Goal: Transaction & Acquisition: Purchase product/service

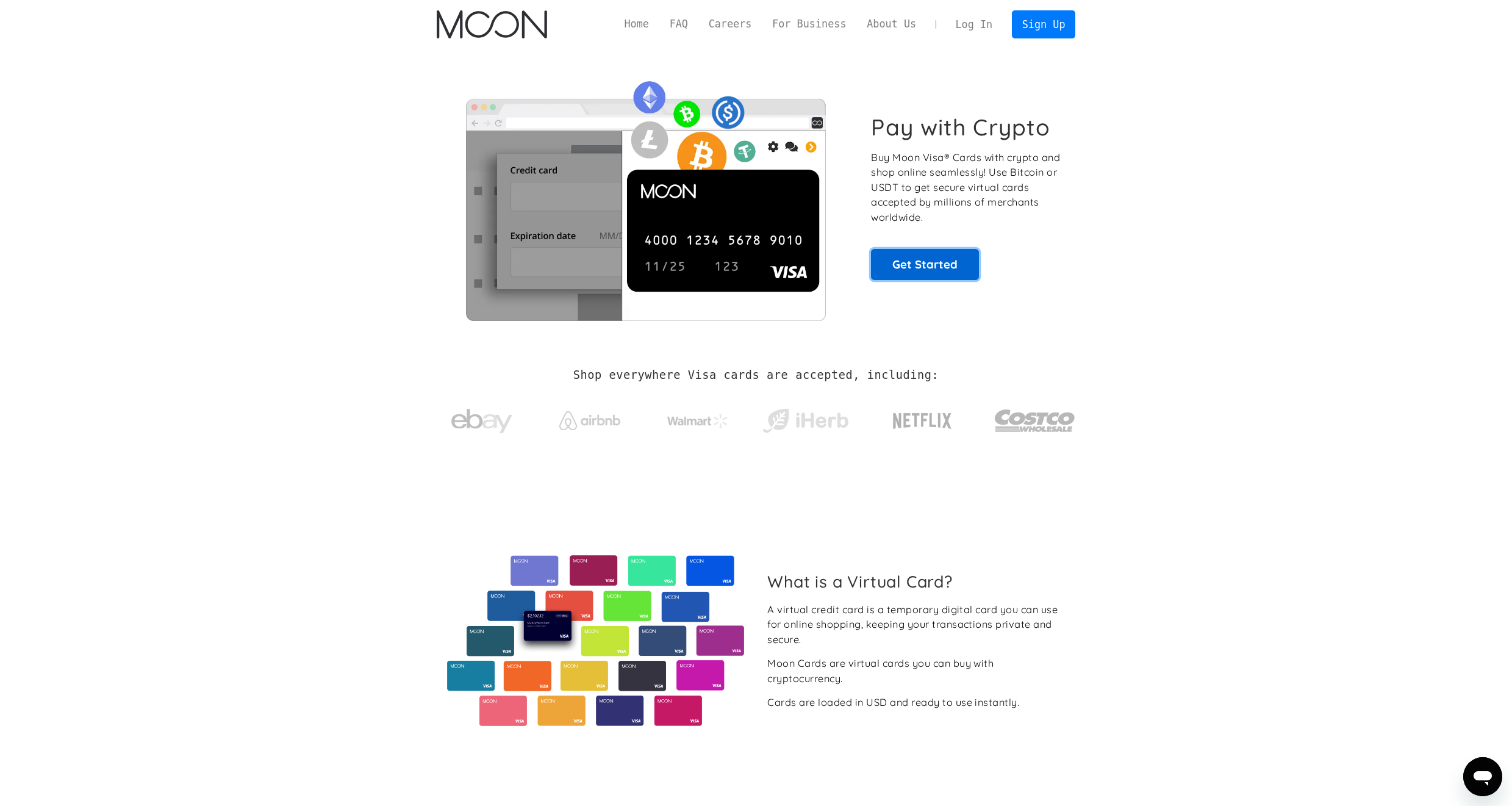
click at [935, 266] on link "Get Started" at bounding box center [925, 264] width 108 height 30
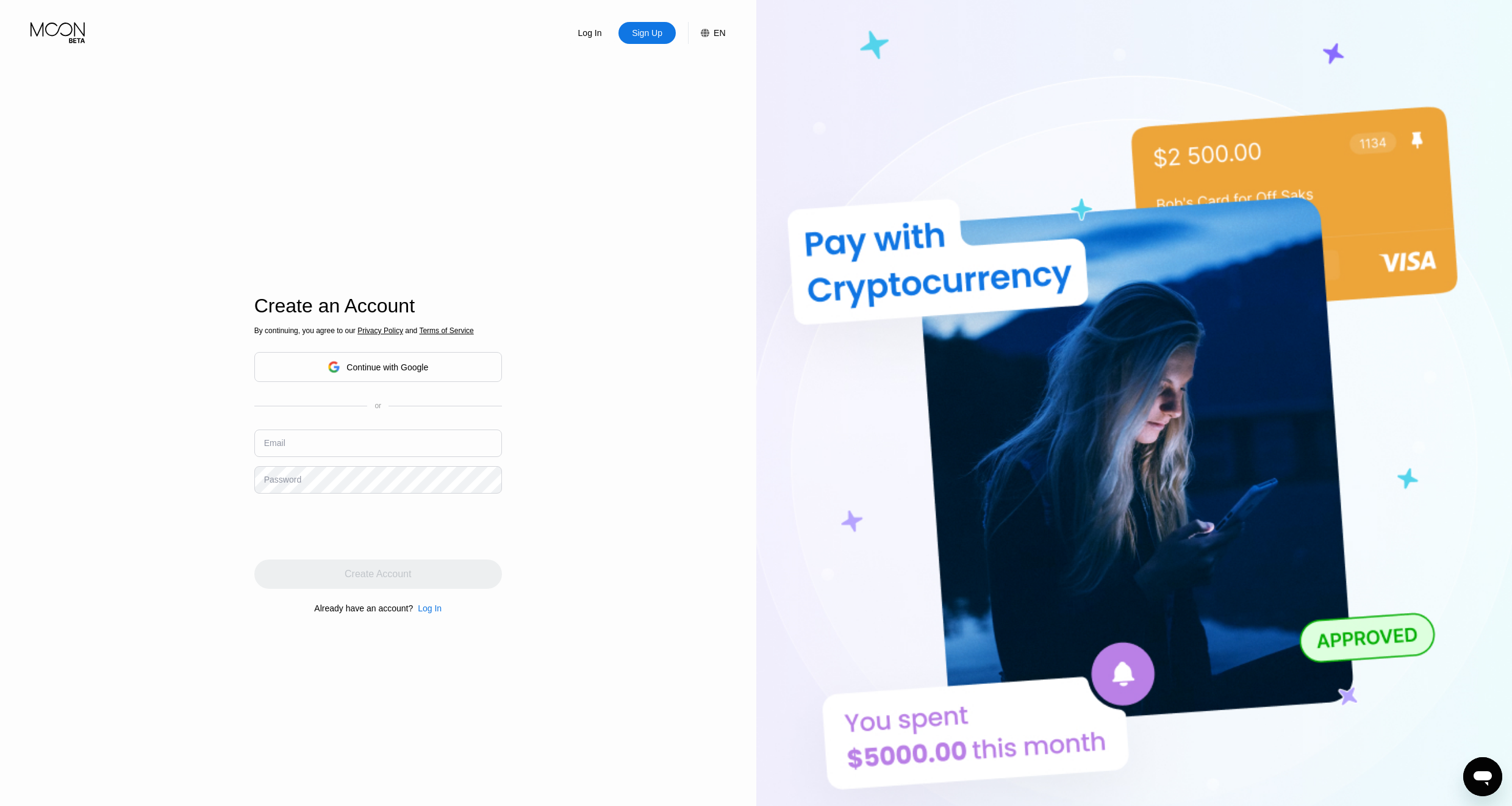
click at [374, 440] on input "text" at bounding box center [378, 443] width 247 height 27
type input "monkeyluva7101@gmail.com"
click at [409, 449] on input "[EMAIL_ADDRESS][DOMAIN_NAME]" at bounding box center [378, 443] width 247 height 27
click at [374, 584] on div "Create Account" at bounding box center [378, 574] width 247 height 30
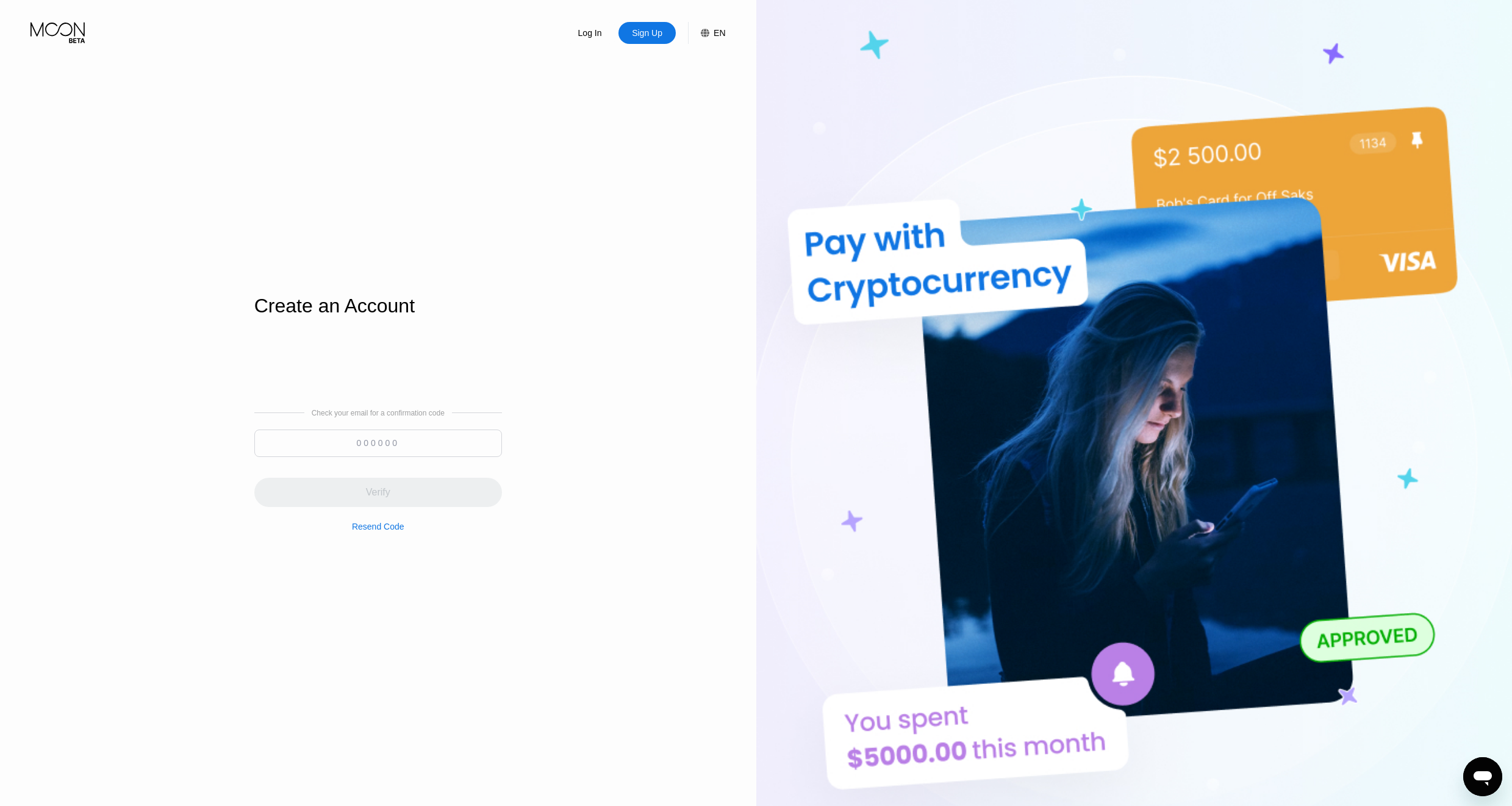
click at [367, 449] on input at bounding box center [378, 443] width 247 height 27
type input "241651"
click at [391, 495] on div "Verify" at bounding box center [378, 492] width 247 height 30
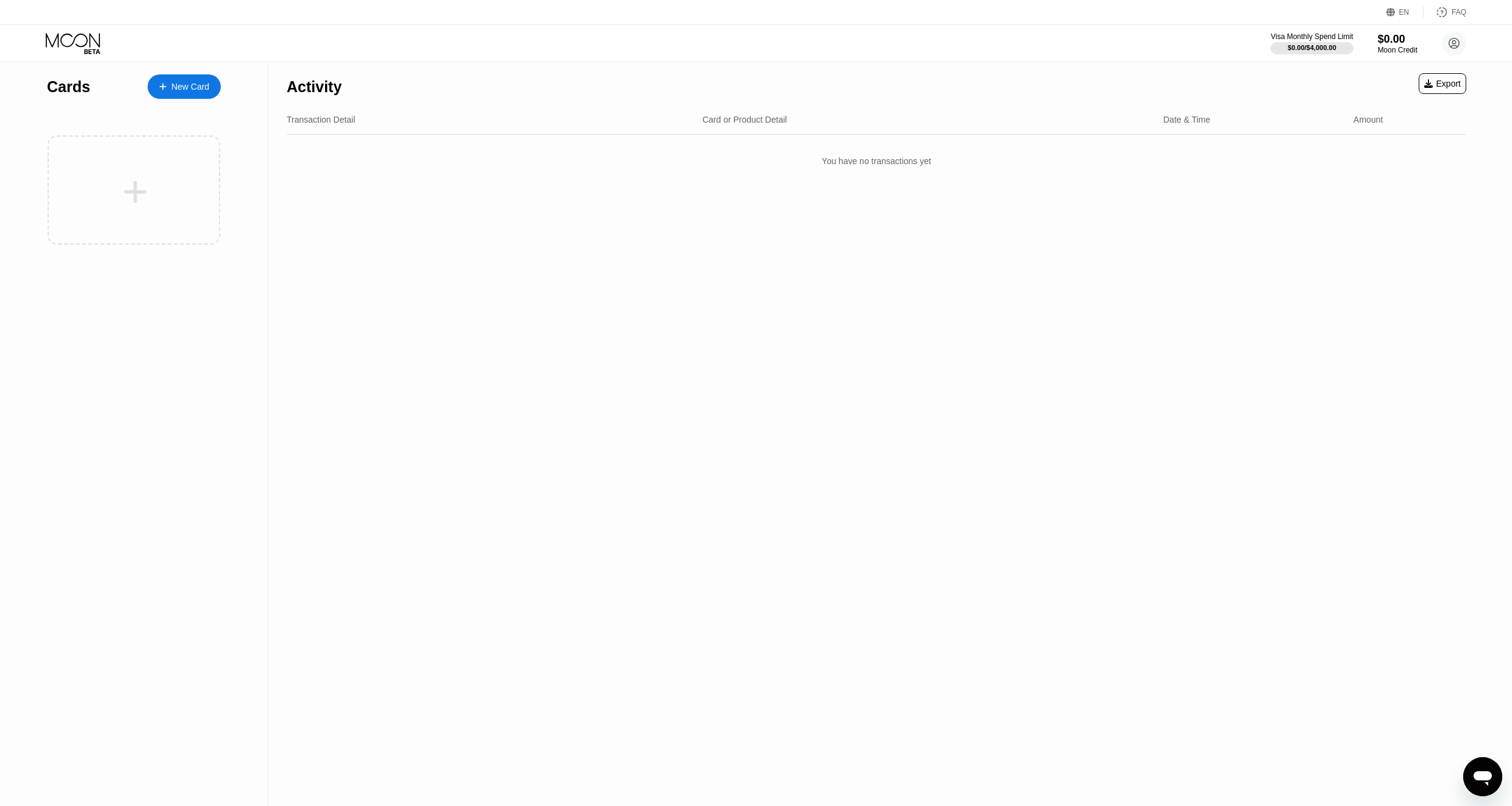
click at [497, 316] on div "Activity Export Transaction Detail Card or Product Detail Date & Time Amount Yo…" at bounding box center [877, 434] width 1216 height 743
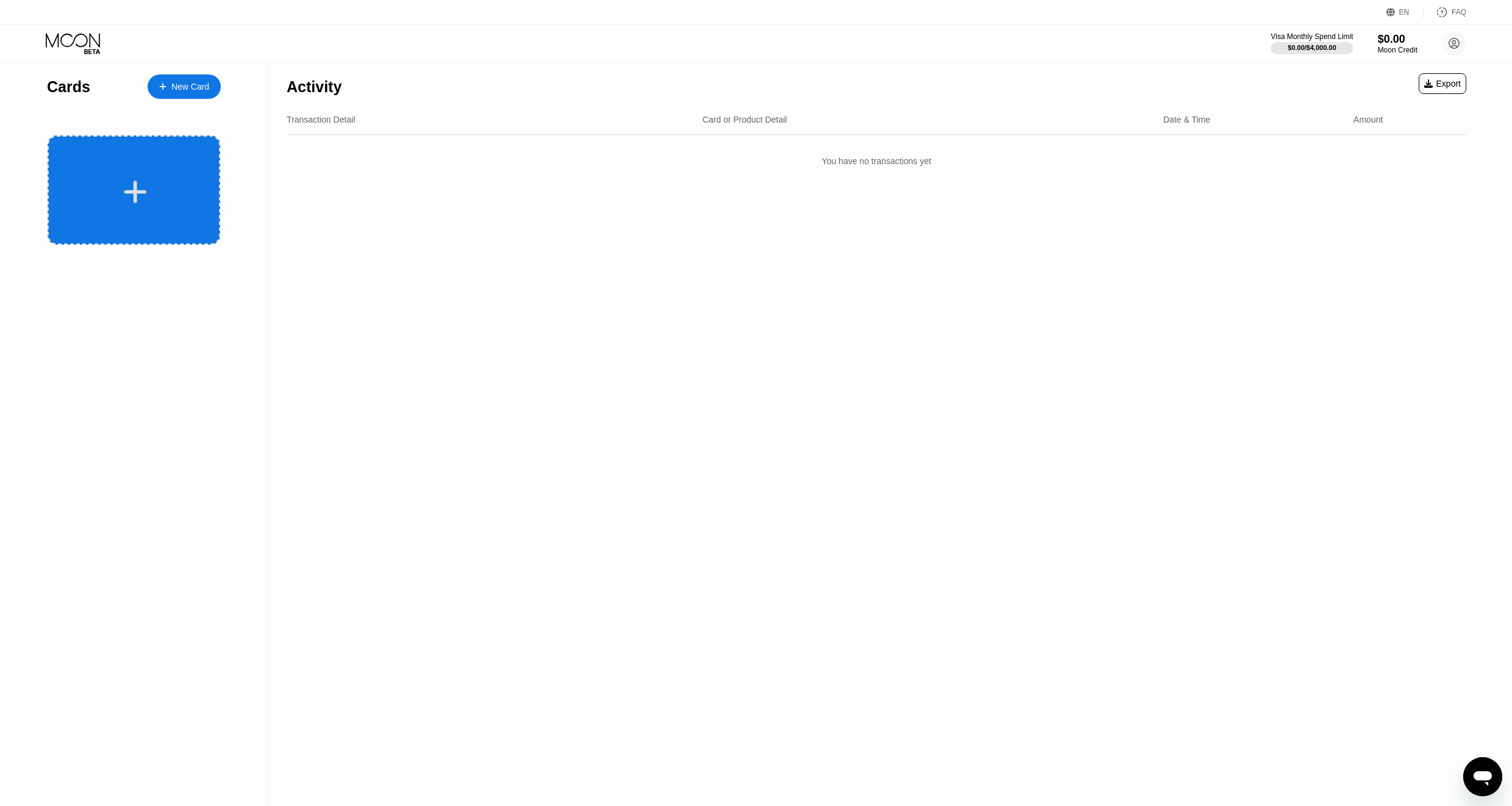
click at [133, 201] on icon at bounding box center [135, 192] width 24 height 27
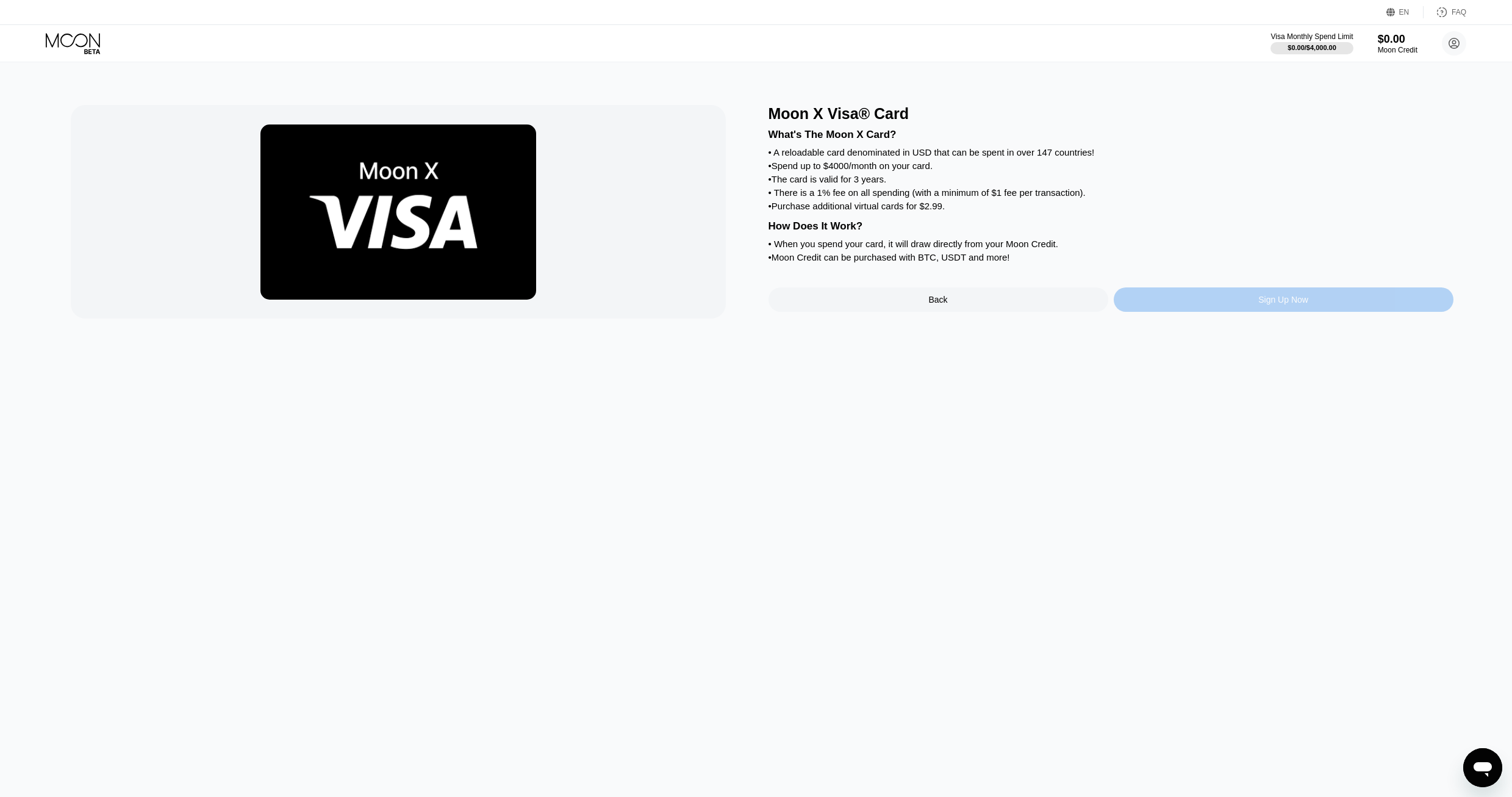
click at [1300, 295] on div "Sign Up Now" at bounding box center [1282, 300] width 50 height 10
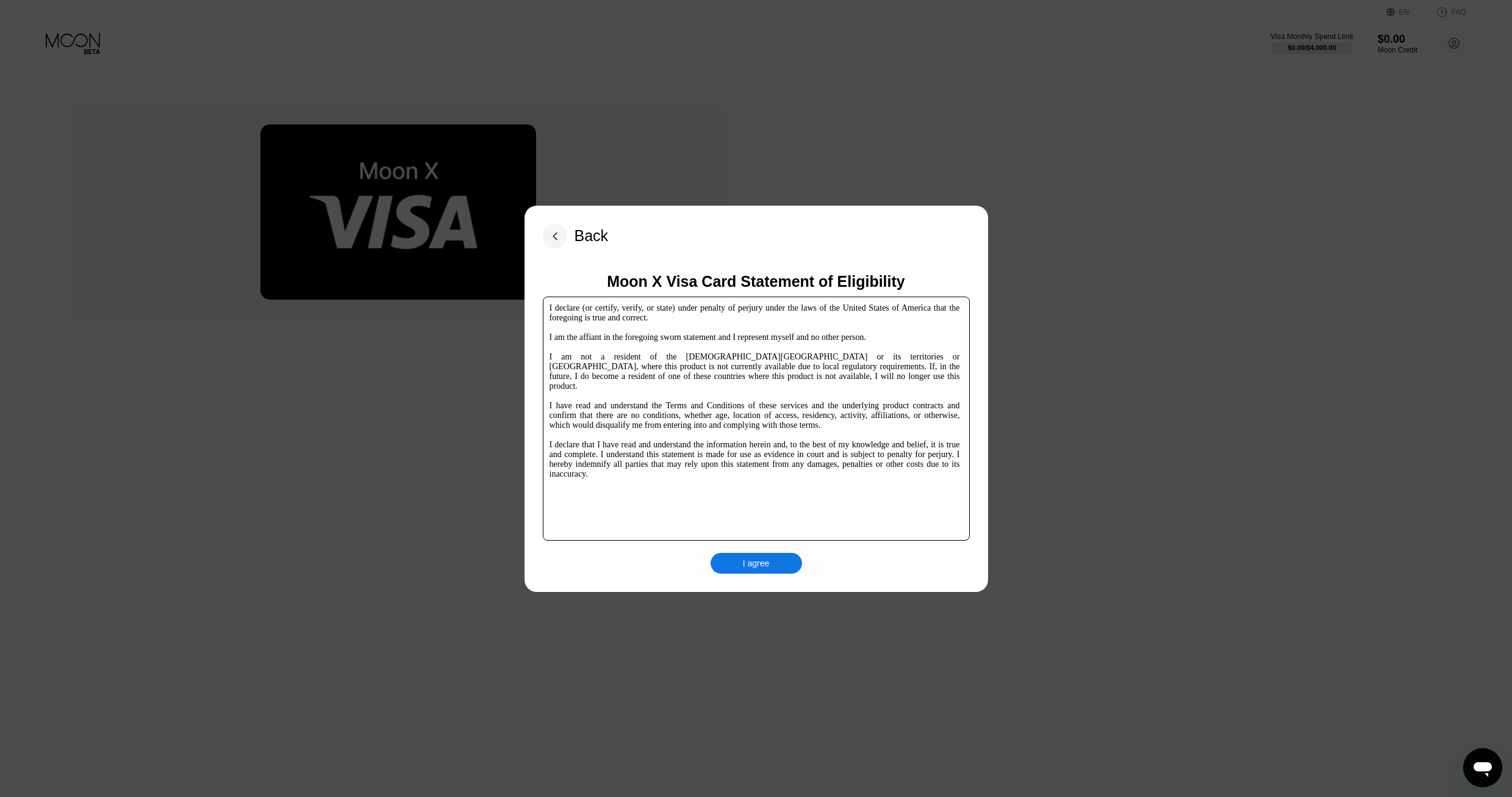
click at [758, 560] on div "I agree" at bounding box center [756, 563] width 27 height 11
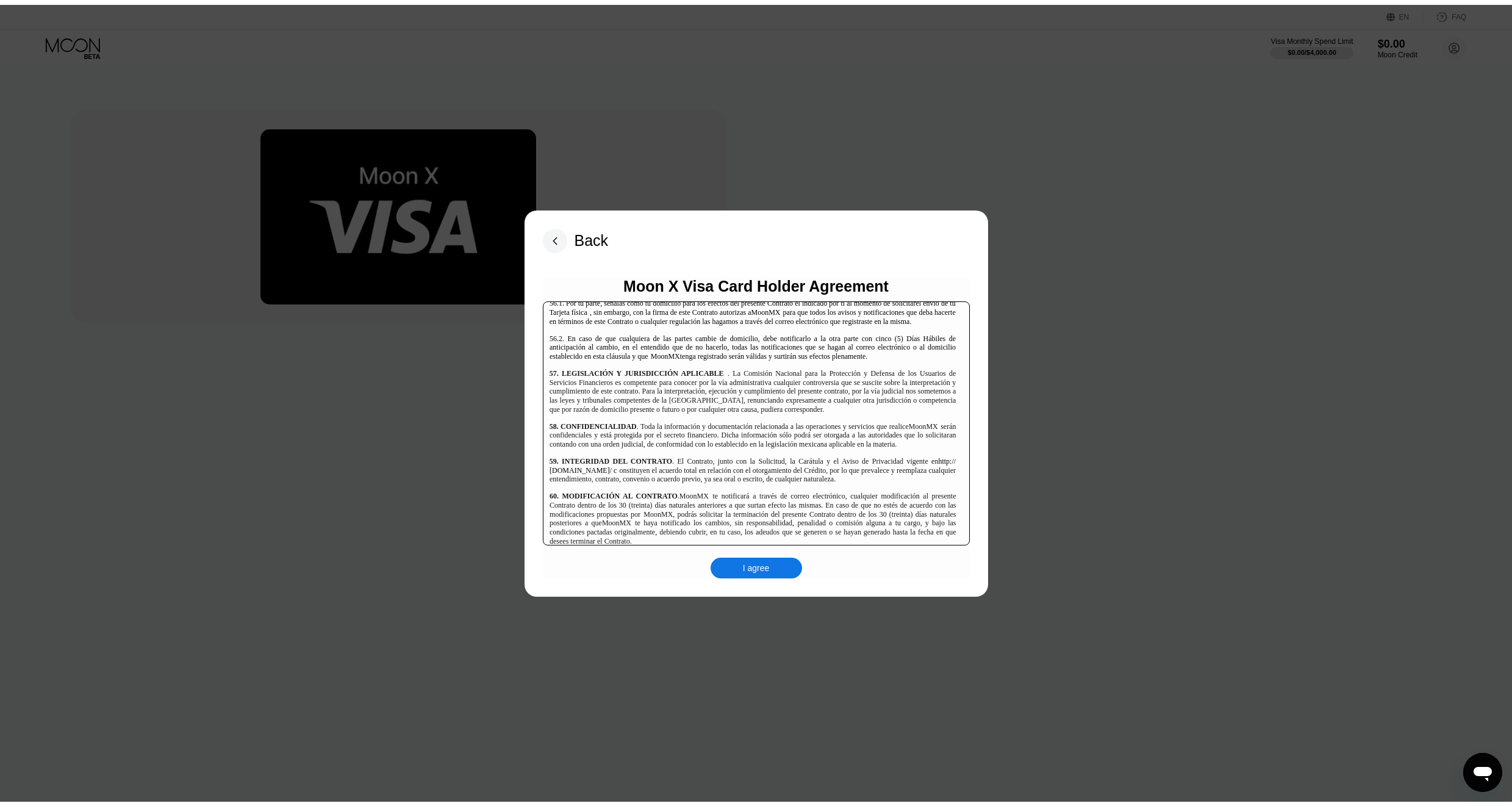
scroll to position [7921, 0]
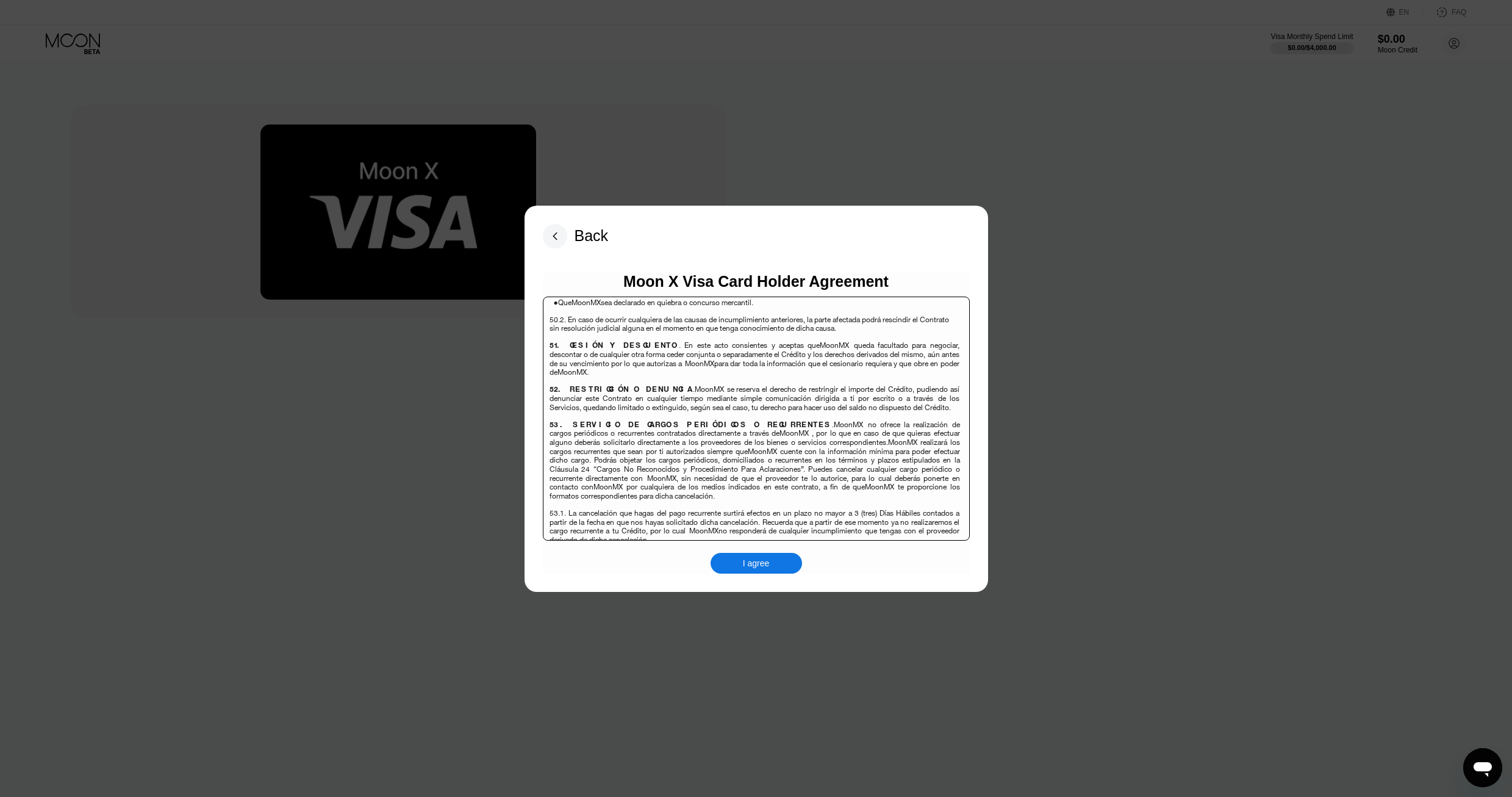
click at [767, 562] on div "I agree" at bounding box center [756, 563] width 27 height 11
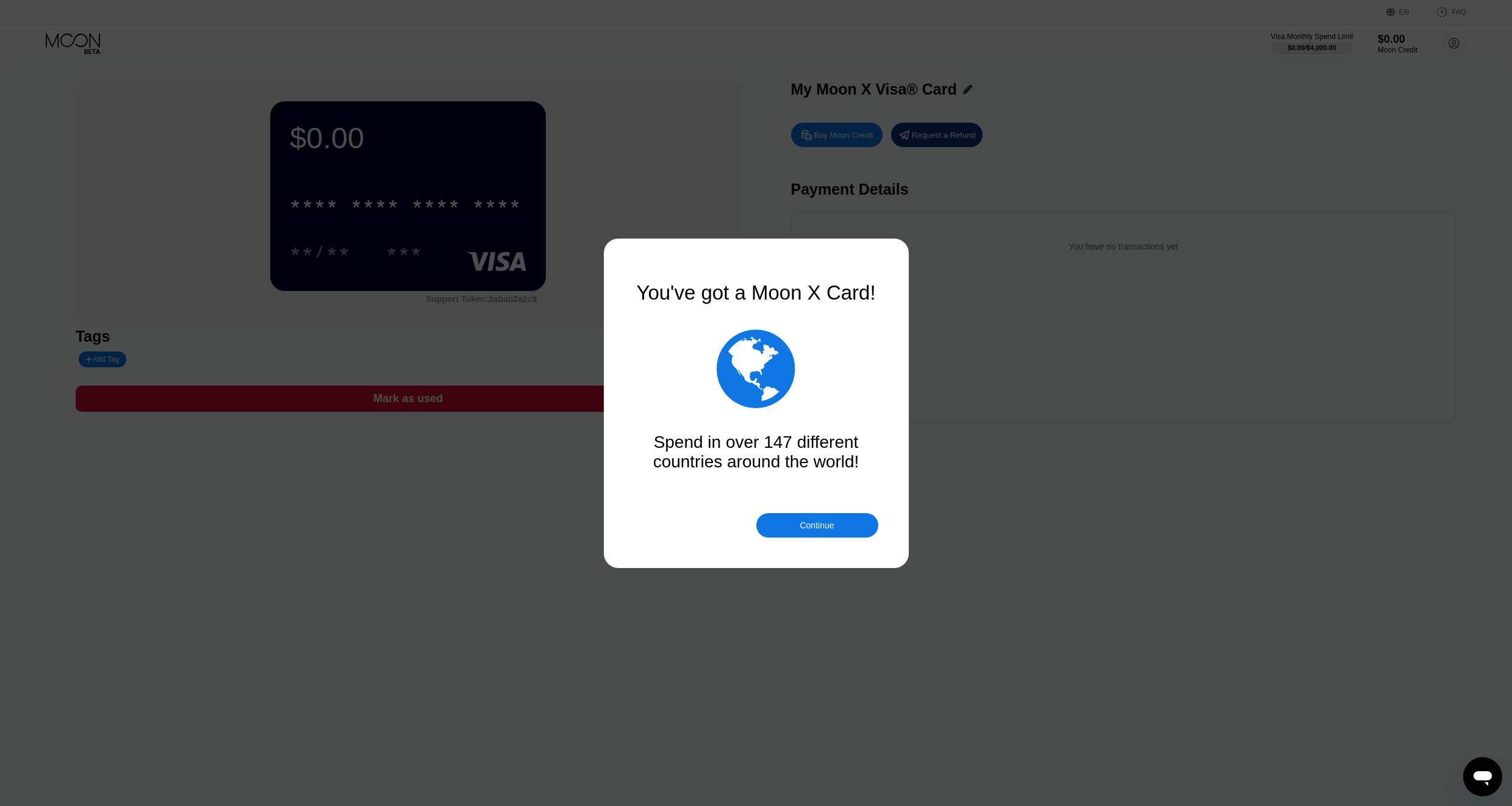
click at [817, 526] on div "Continue" at bounding box center [817, 526] width 34 height 10
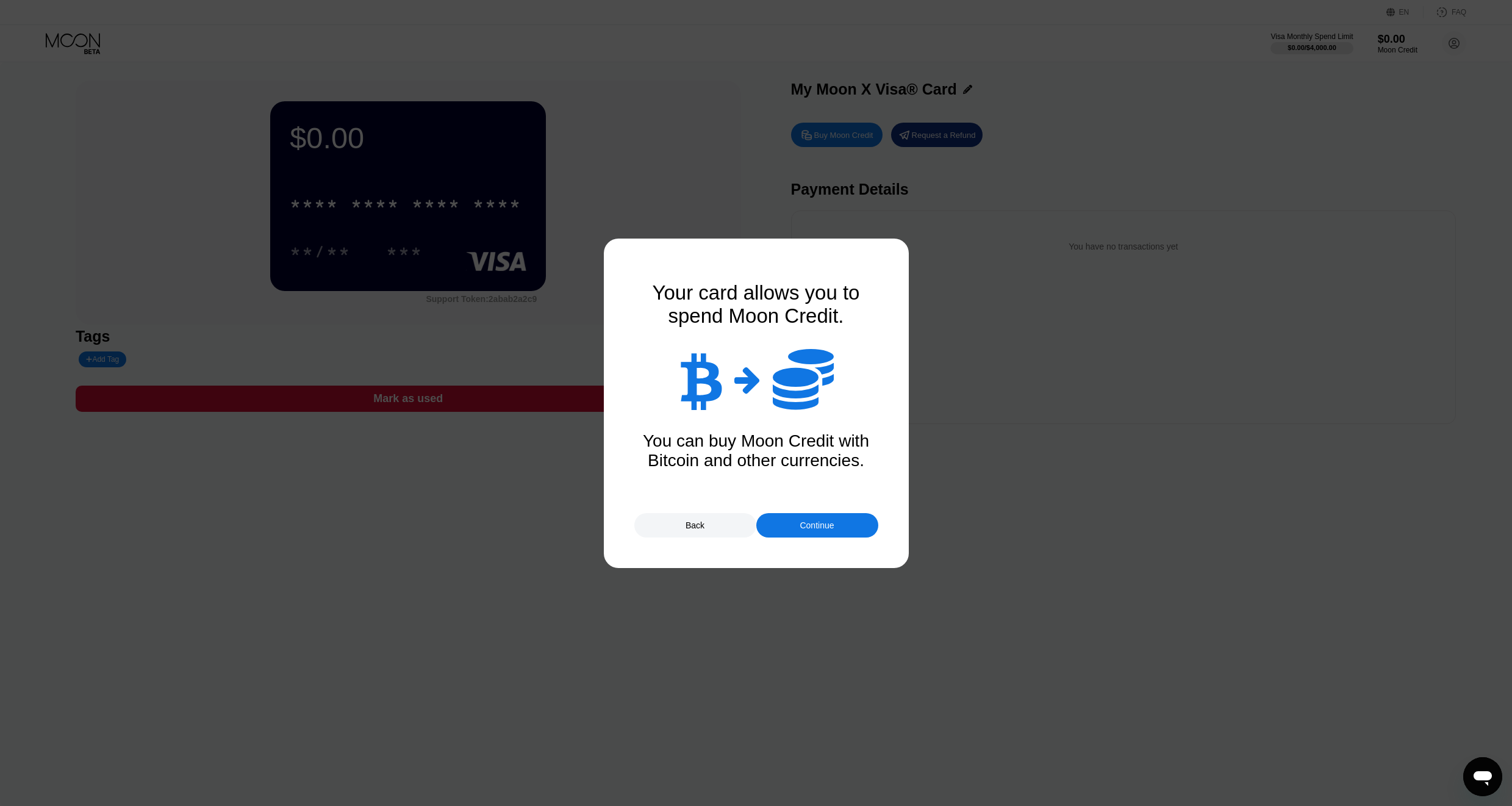
click at [819, 526] on div "Continue" at bounding box center [817, 526] width 34 height 10
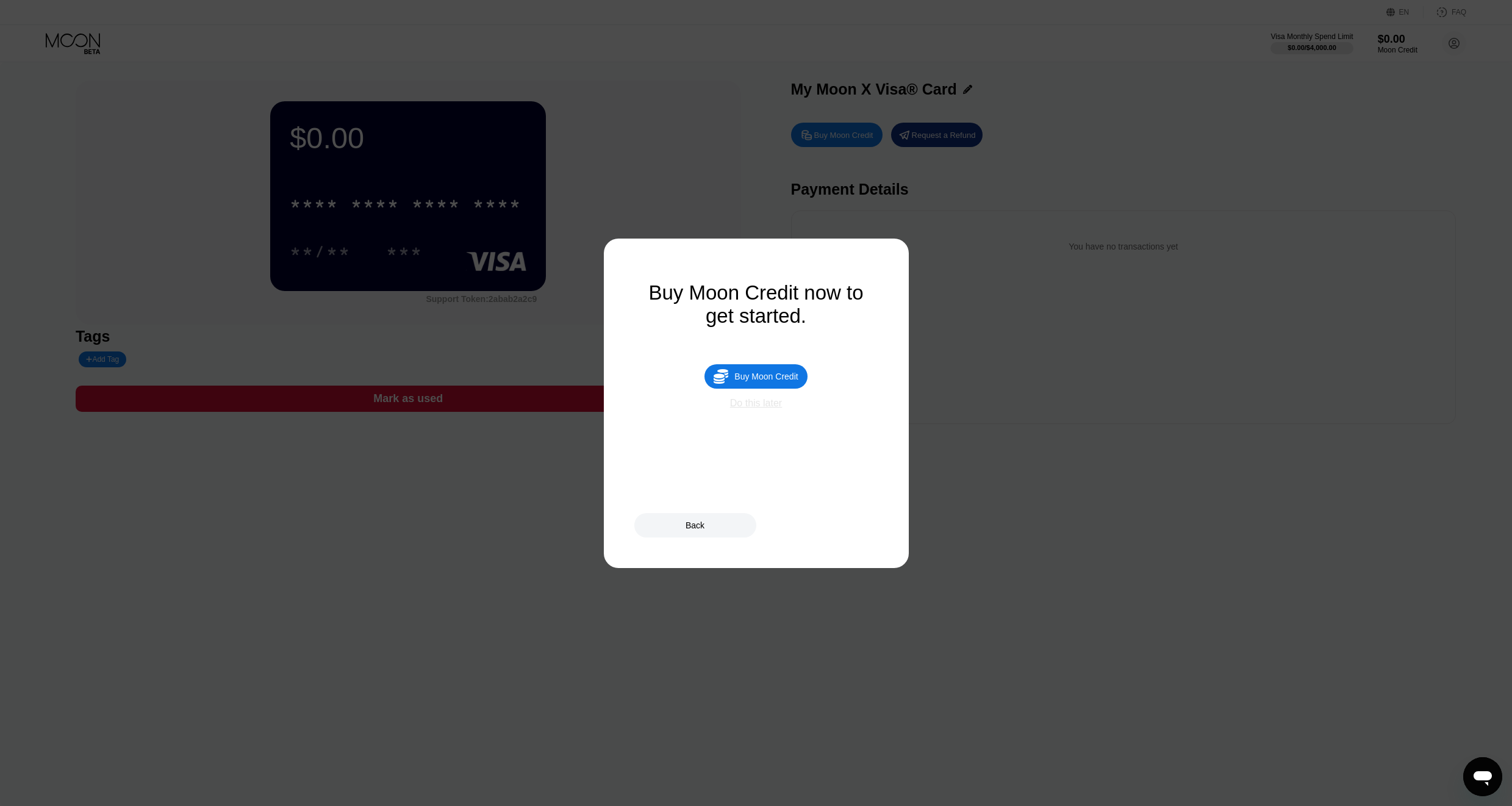
click at [769, 405] on div "Do this later" at bounding box center [755, 403] width 52 height 11
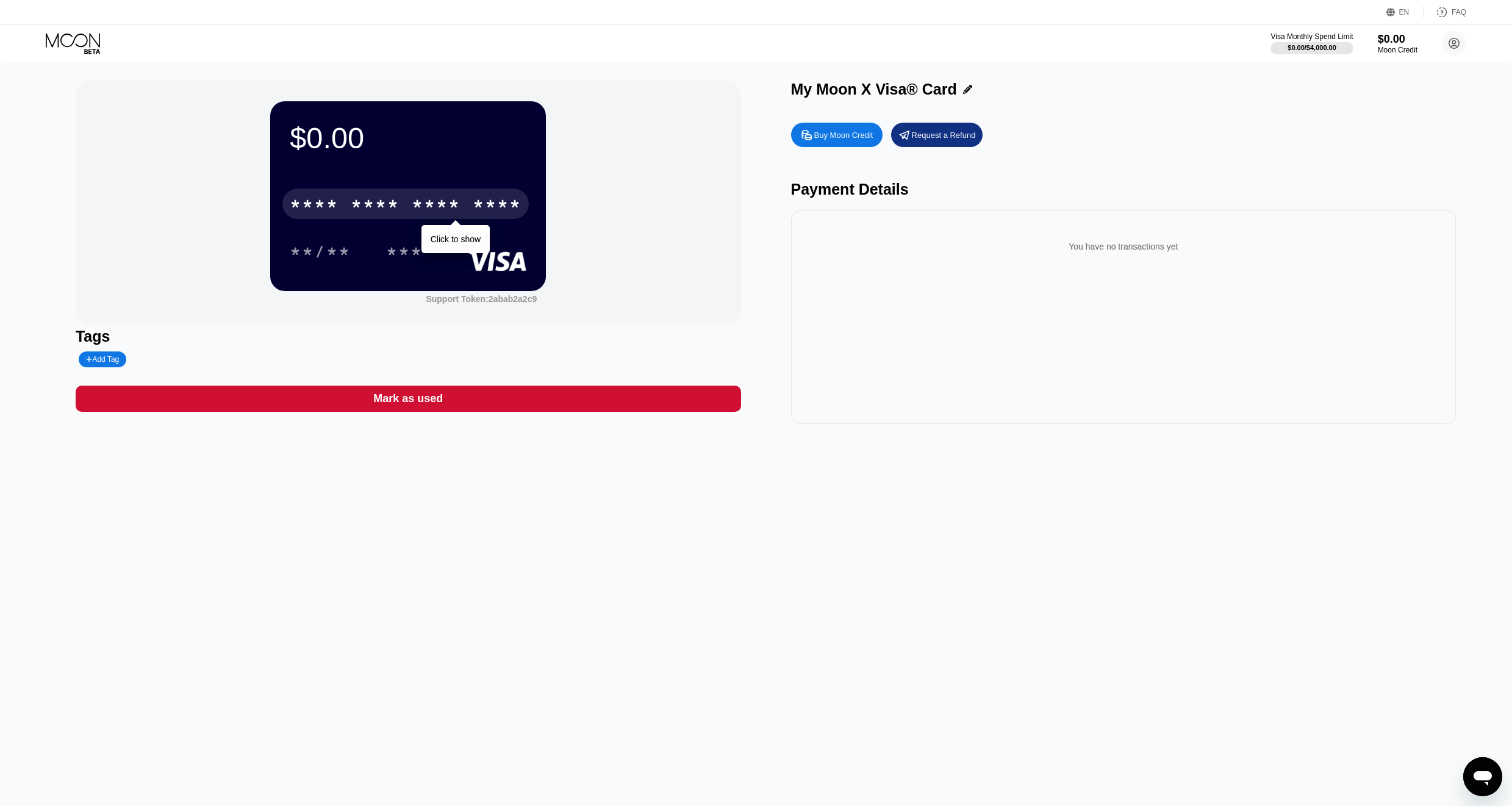
click at [387, 201] on div "* * * *" at bounding box center [375, 205] width 49 height 19
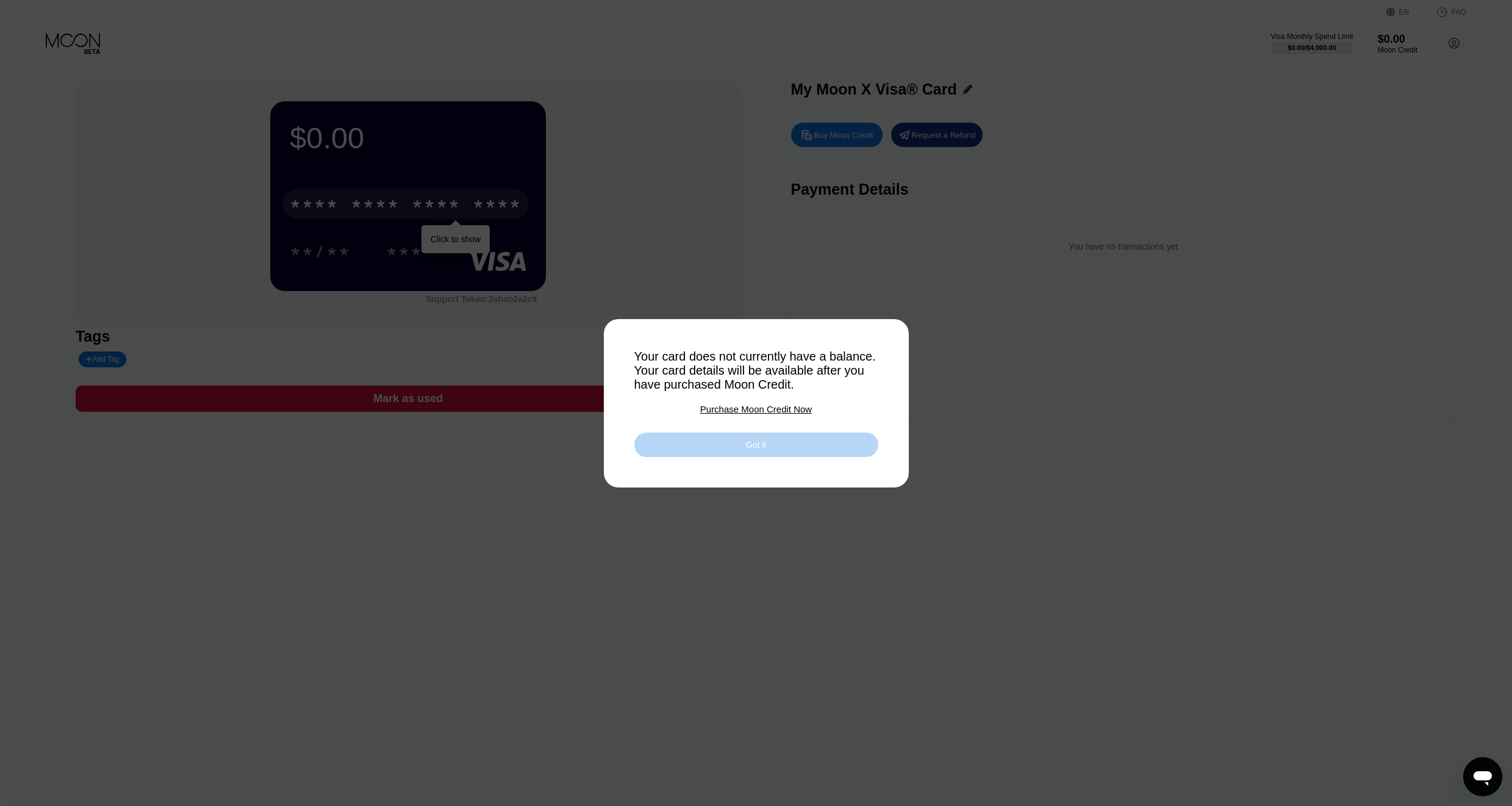
click at [762, 448] on div "Got it" at bounding box center [756, 444] width 20 height 11
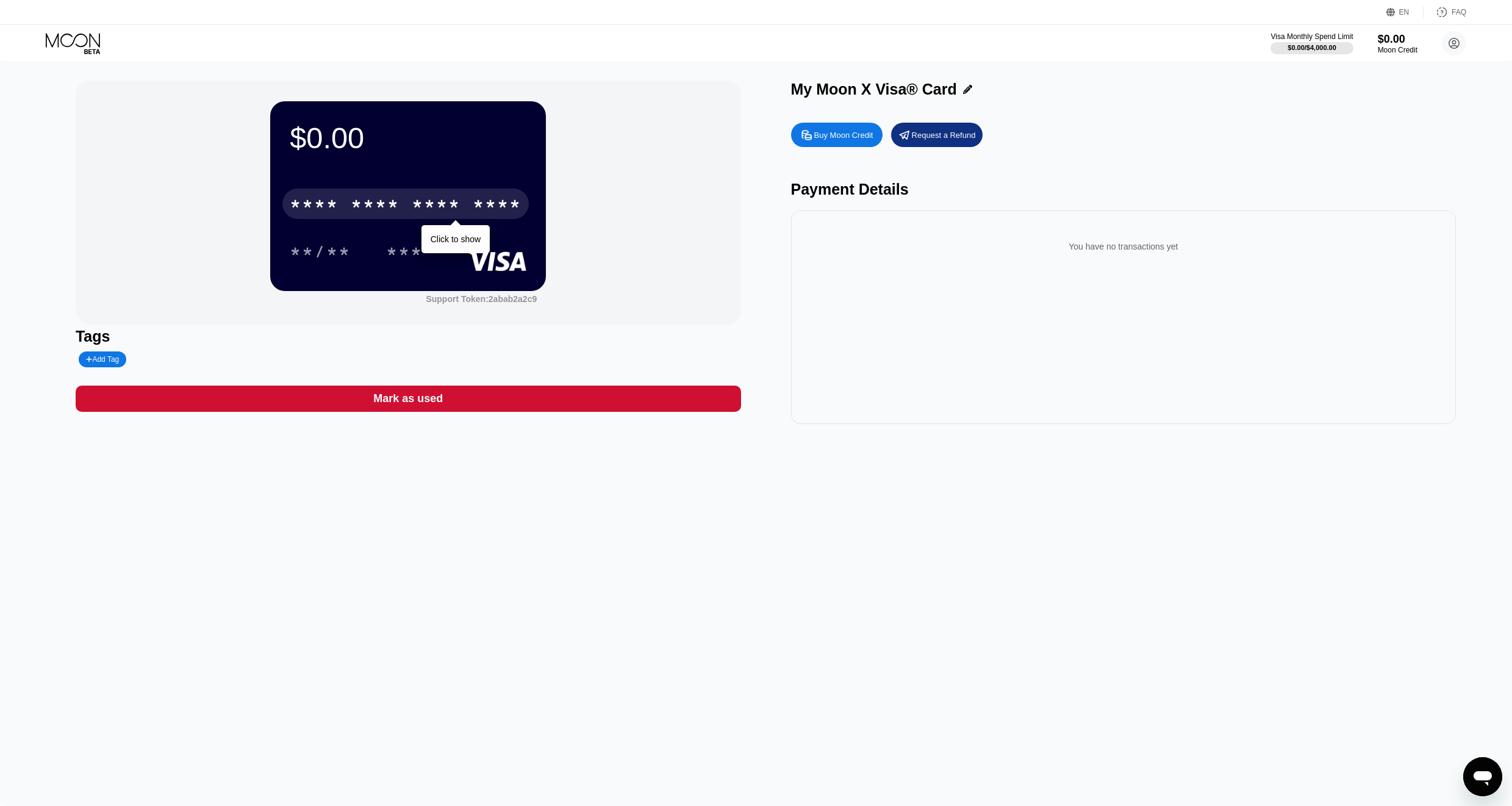
click at [846, 133] on div "Buy Moon Credit" at bounding box center [844, 135] width 59 height 10
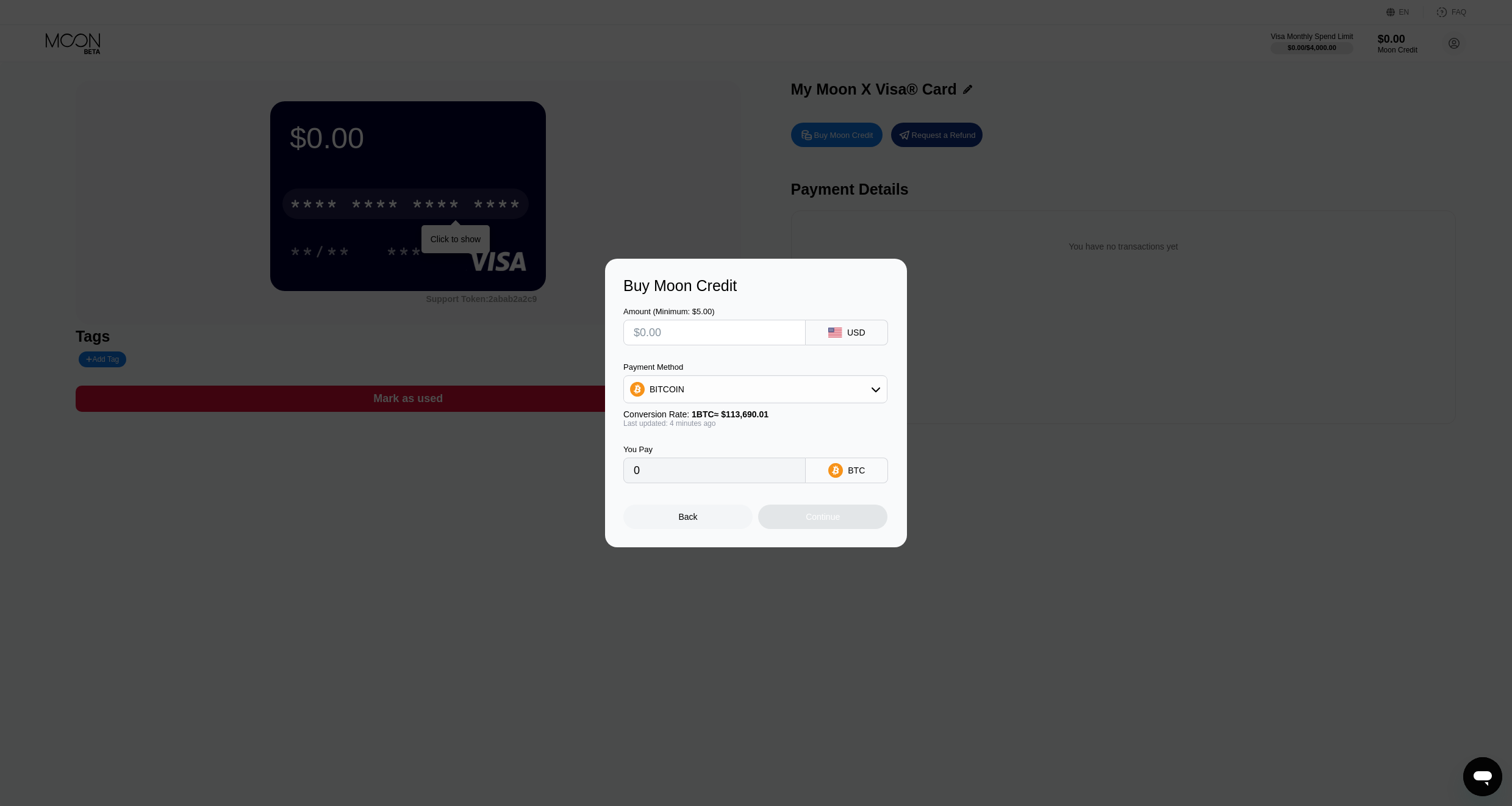
click at [740, 329] on input "text" at bounding box center [714, 332] width 161 height 25
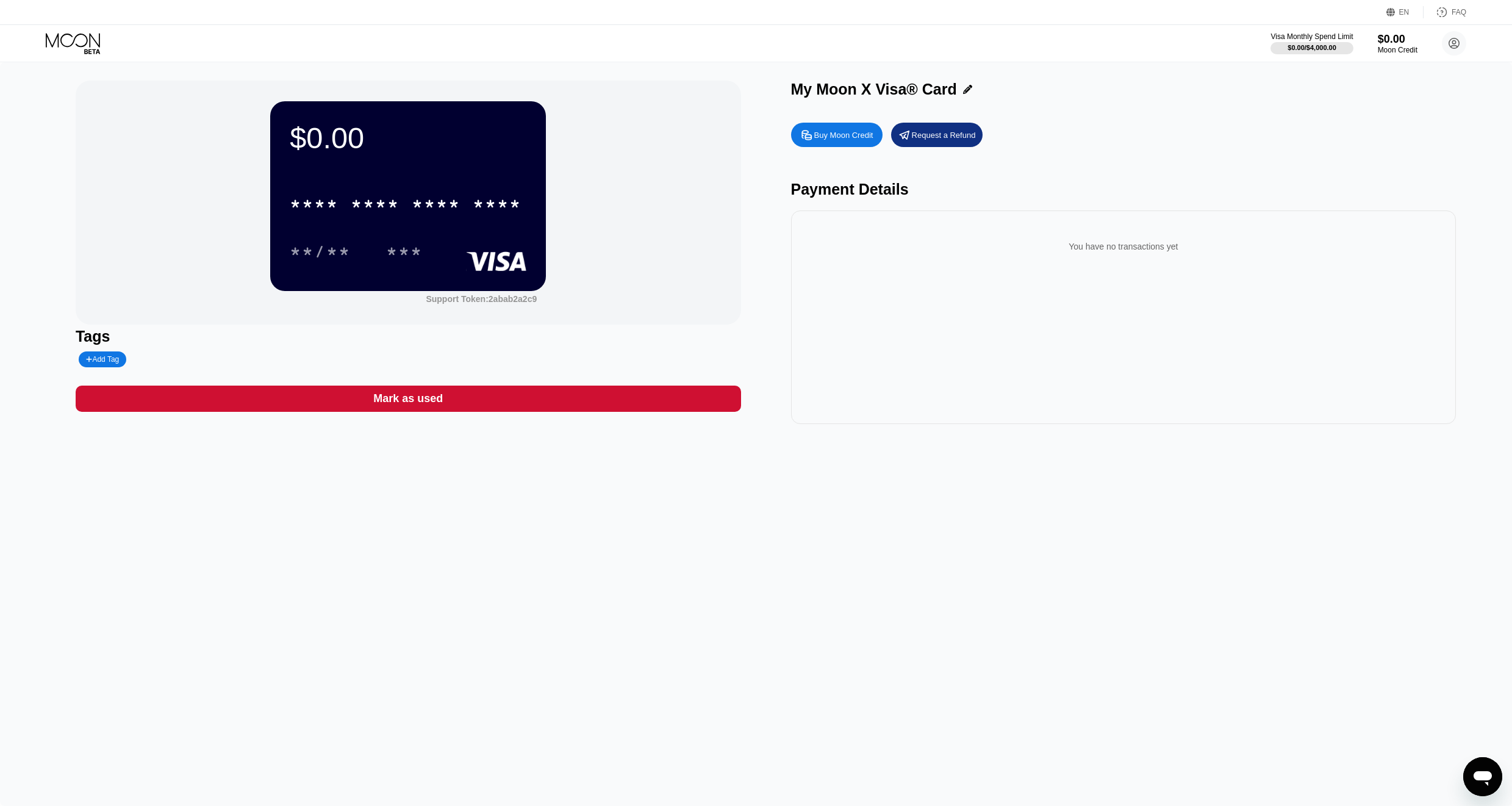
click at [846, 133] on div "Buy Moon Credit" at bounding box center [844, 135] width 59 height 10
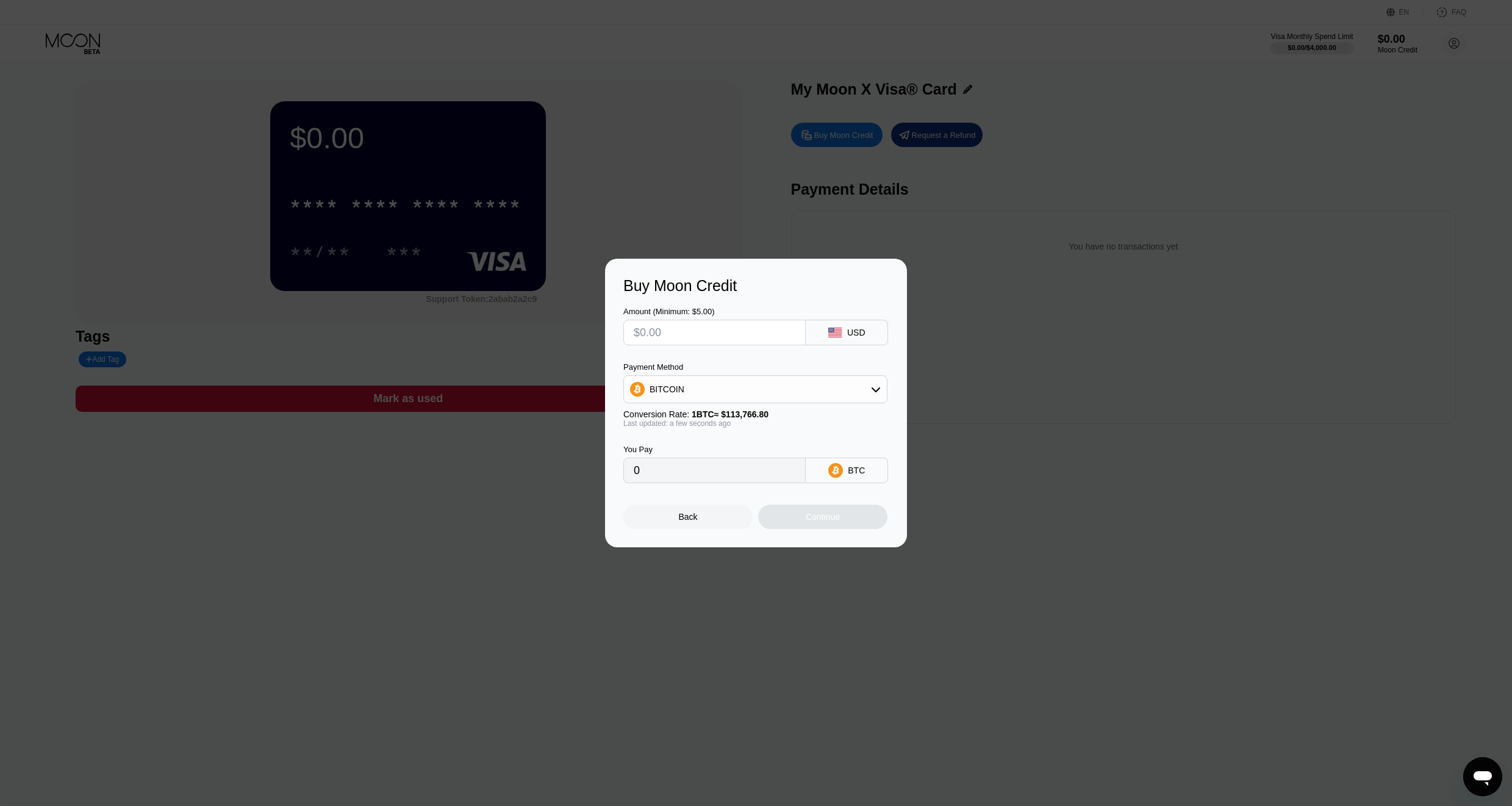
click at [739, 333] on input "text" at bounding box center [714, 332] width 161 height 25
type input "$3"
type input "0.00002637"
type input "$30"
type input "0.00026370"
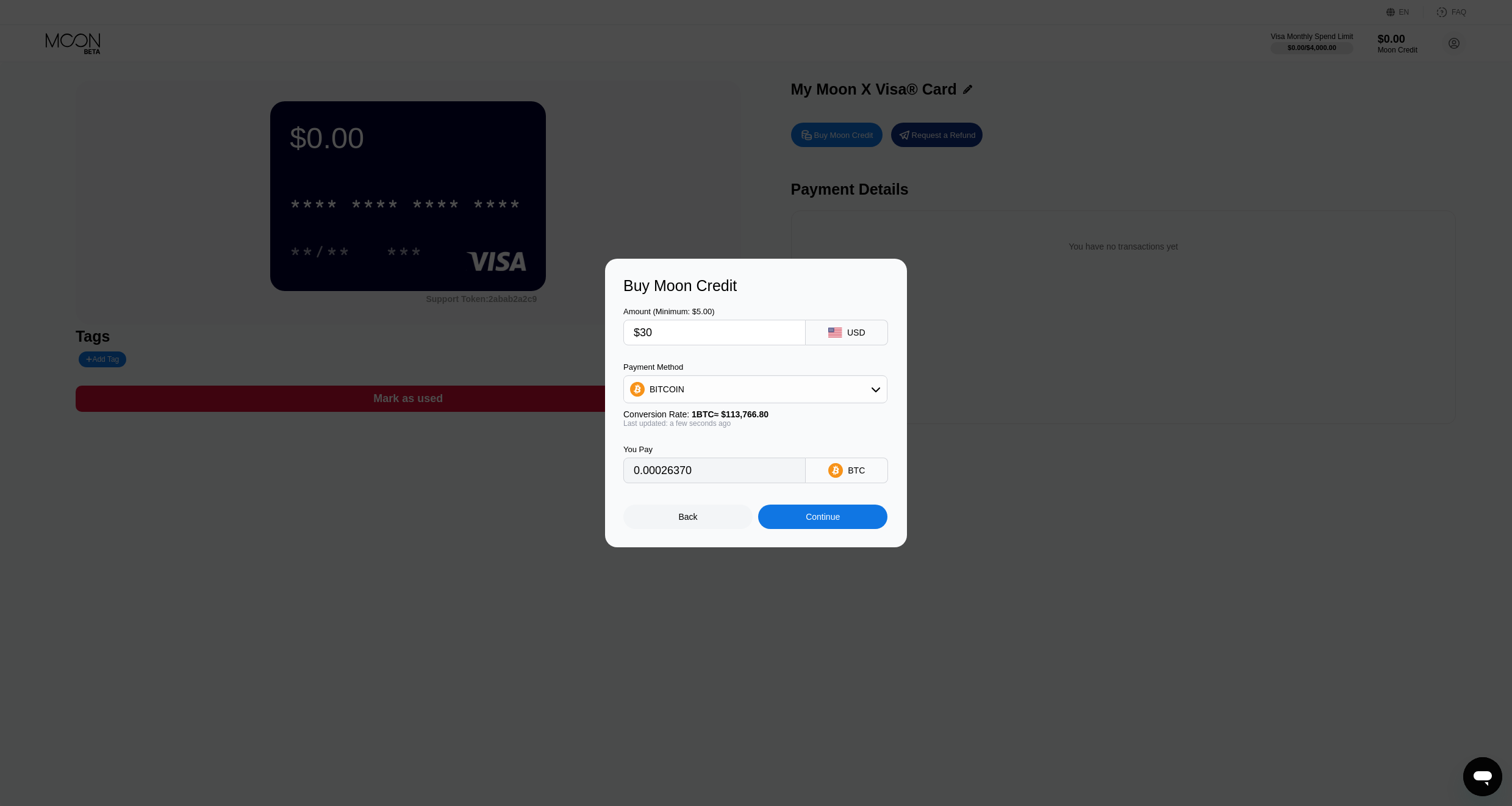
type input "$30"
click at [819, 519] on div "Continue" at bounding box center [823, 517] width 34 height 10
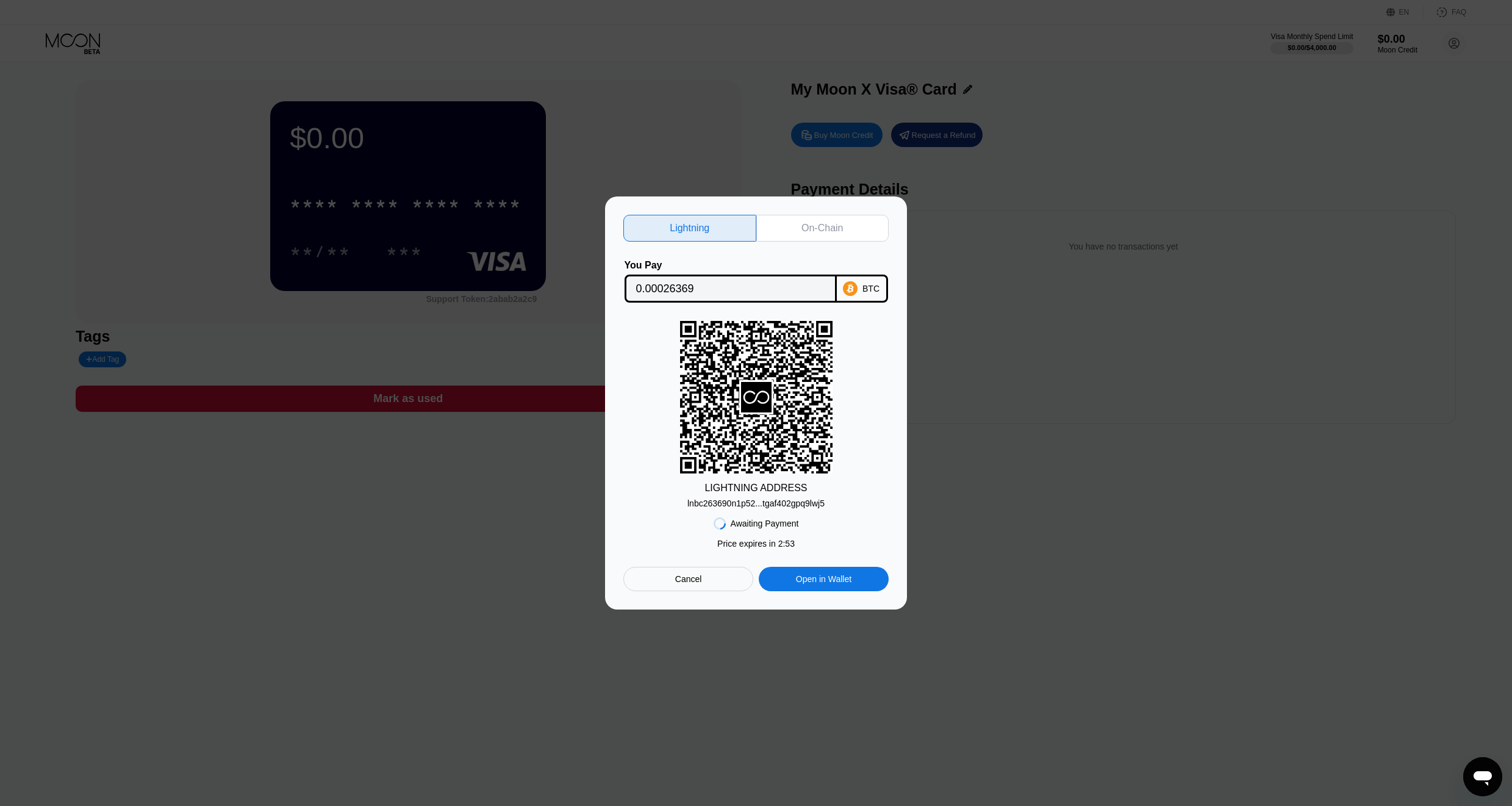
click at [799, 231] on div "On-Chain" at bounding box center [822, 228] width 133 height 27
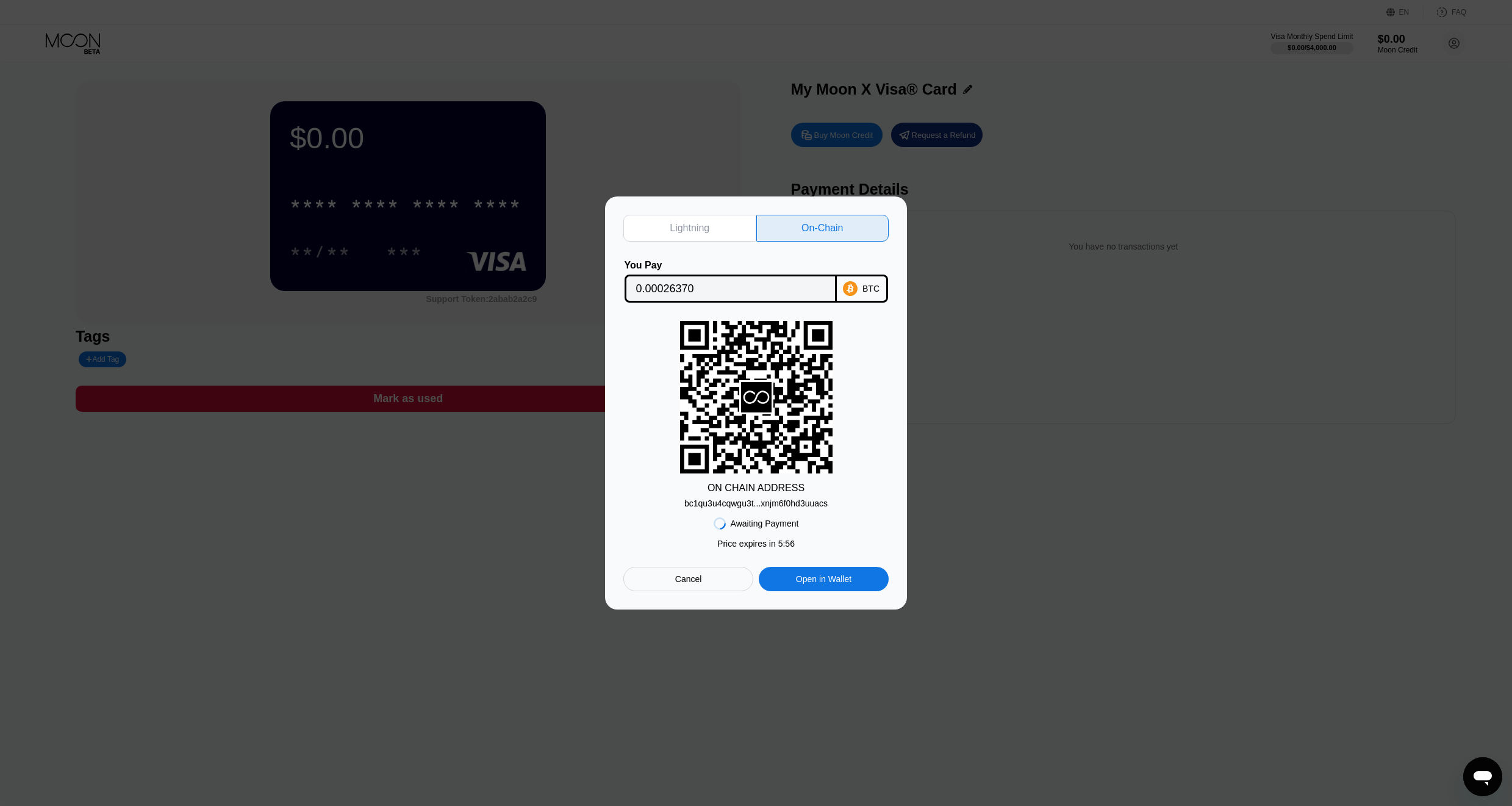
click at [762, 505] on div "bc1qu3u4cqwgu3t...xnjm6f0hd3uuacs" at bounding box center [756, 504] width 144 height 10
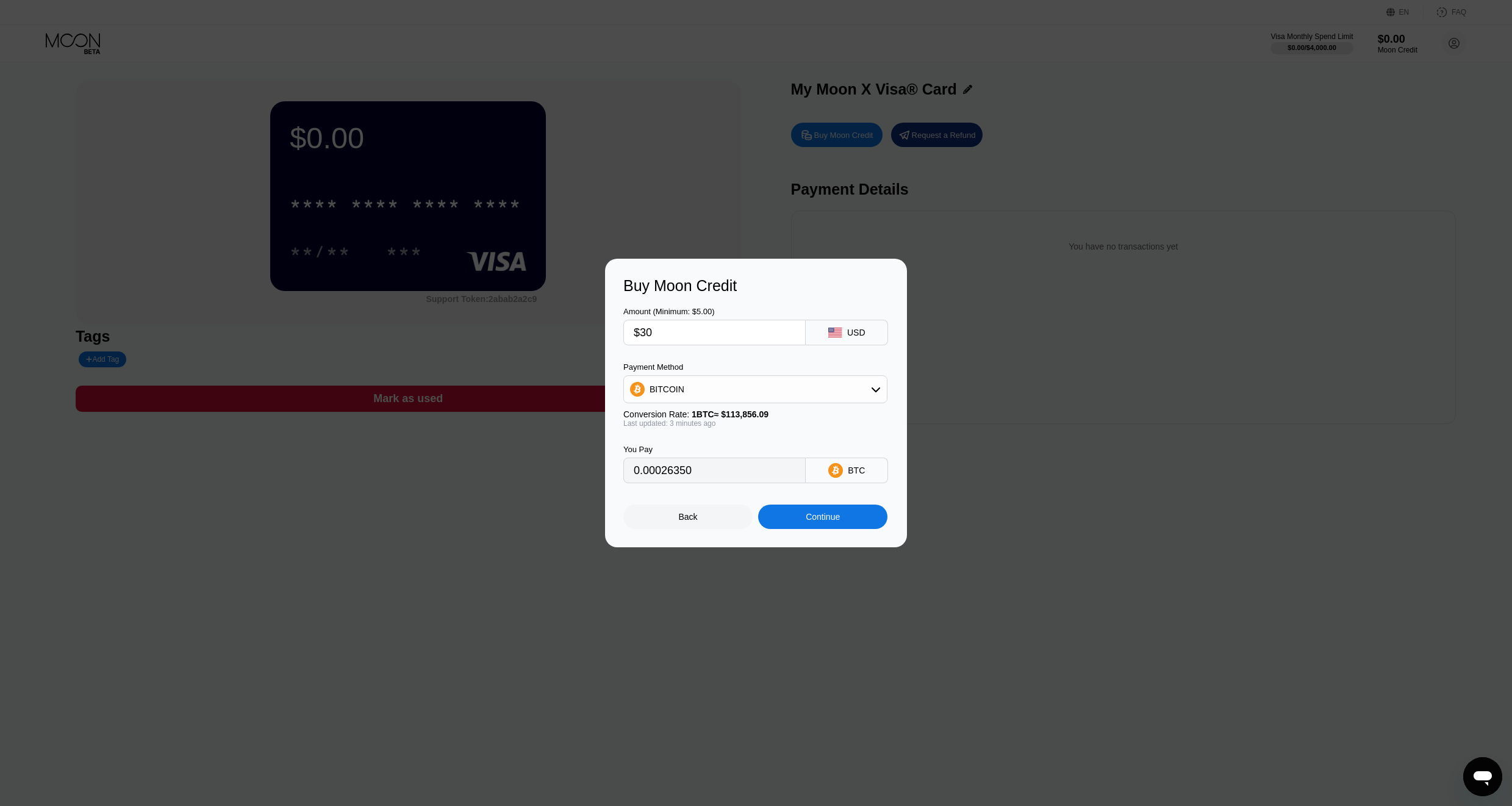
type input "0.00026346"
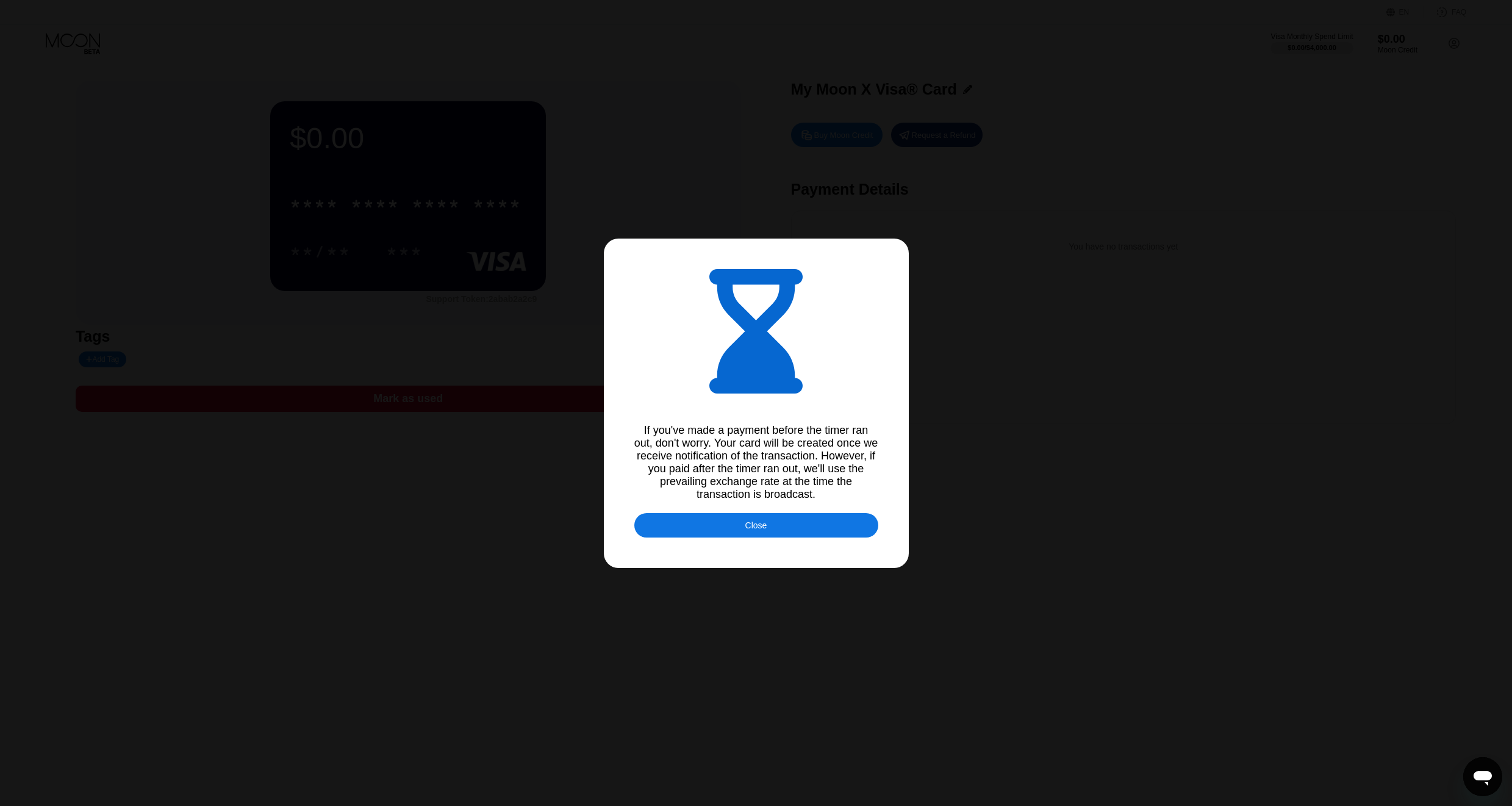
click at [755, 515] on div "Close" at bounding box center [756, 525] width 244 height 25
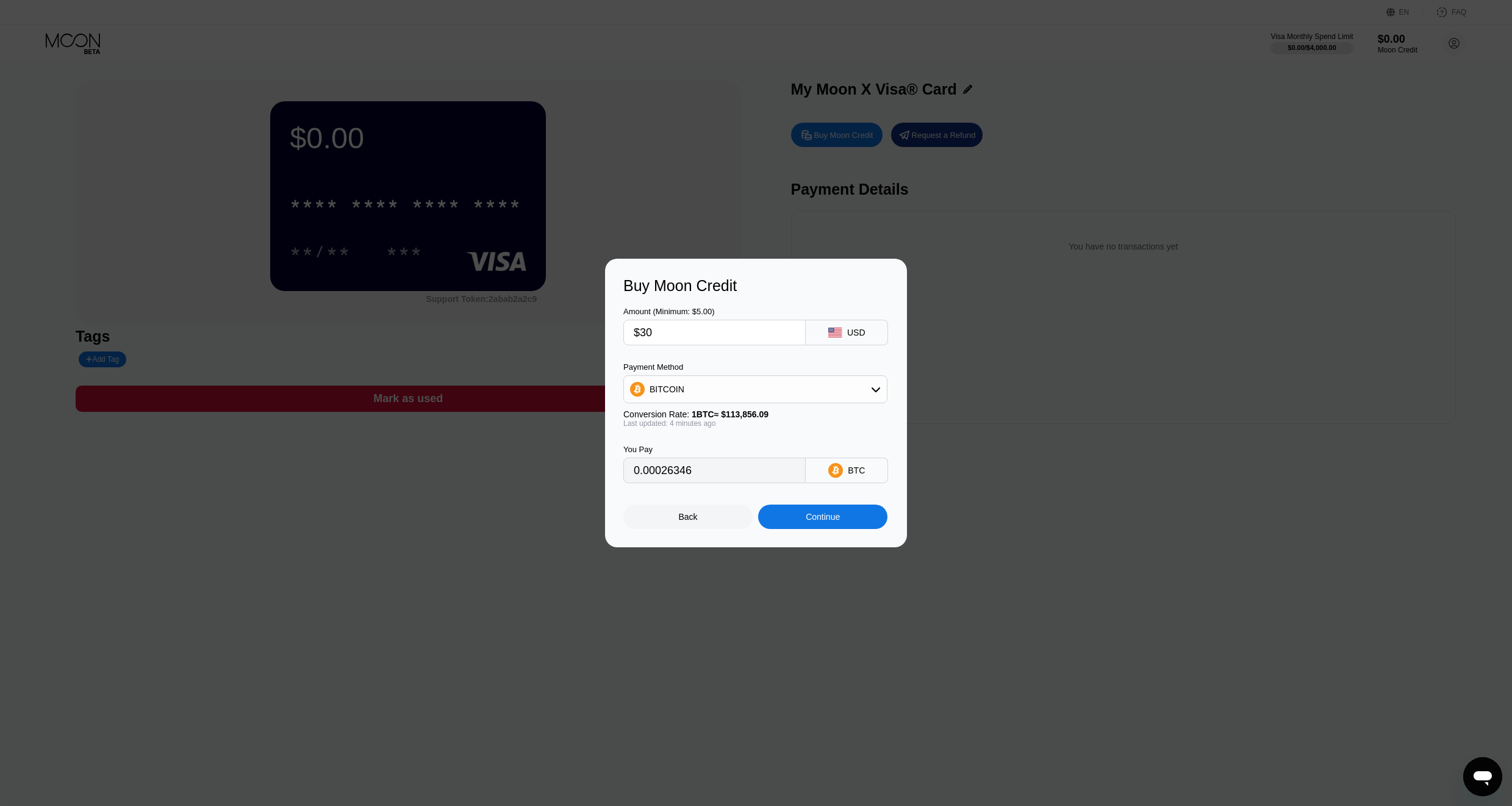
click at [681, 515] on div "Back" at bounding box center [688, 517] width 19 height 10
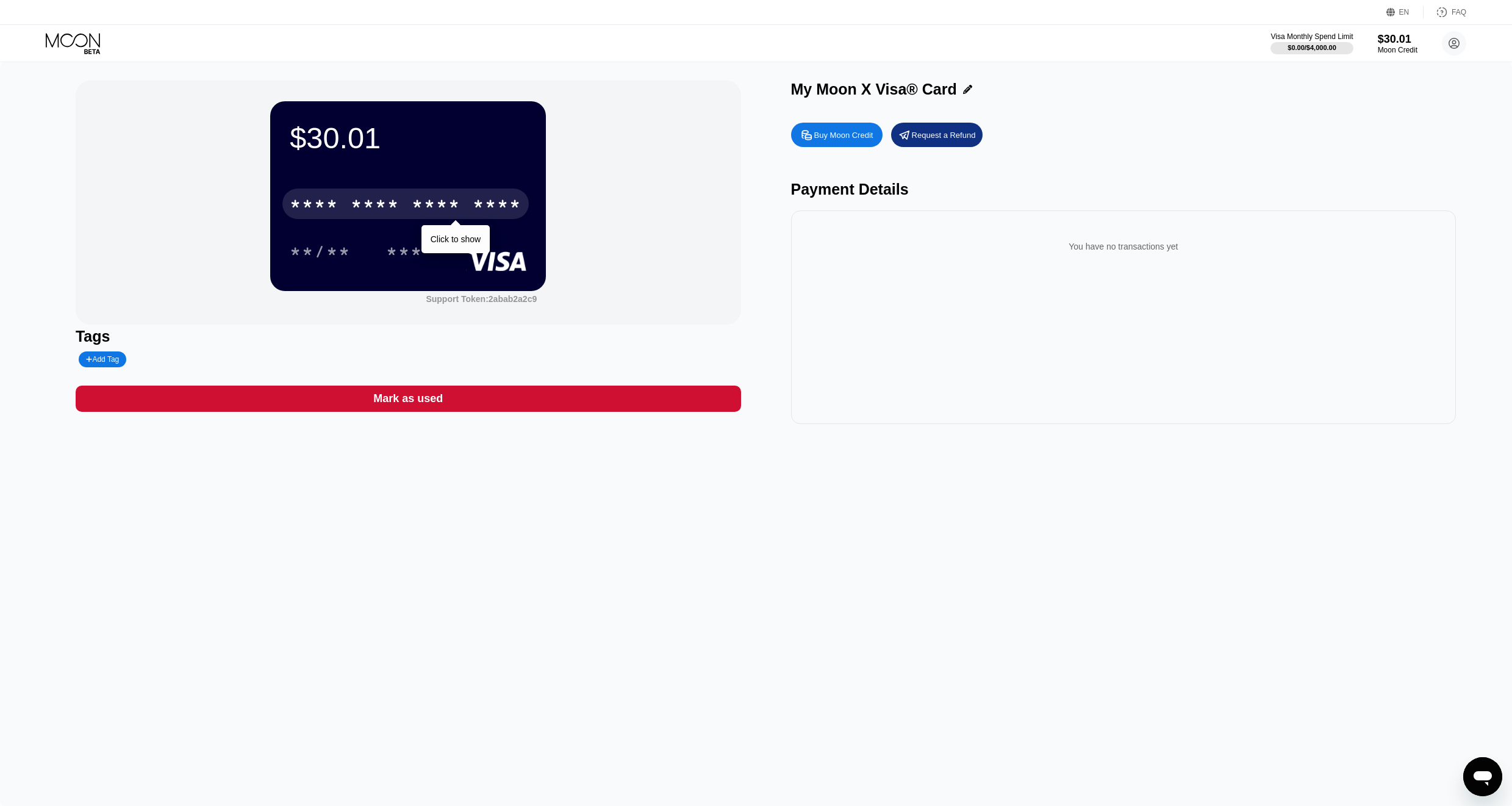
click at [378, 199] on div "* * * *" at bounding box center [375, 205] width 49 height 19
click at [439, 201] on div "* * * *" at bounding box center [436, 205] width 49 height 19
click at [1457, 41] on circle at bounding box center [1454, 43] width 24 height 25
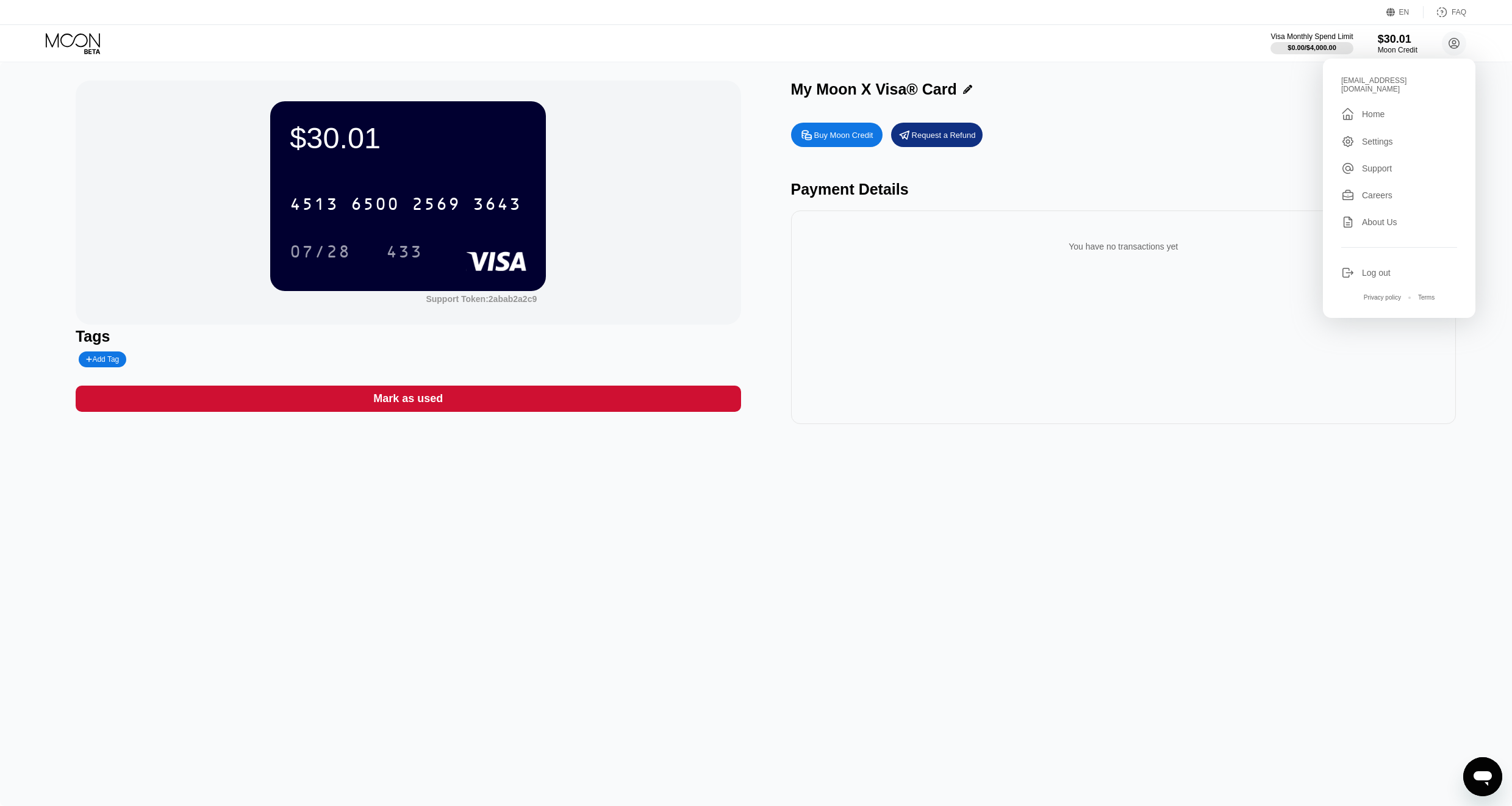
click at [1052, 58] on div "Visa Monthly Spend Limit $0.00 / $4,000.00 $30.01 Moon Credit [EMAIL_ADDRESS][D…" at bounding box center [756, 43] width 1512 height 36
click at [405, 149] on div "$30.01" at bounding box center [408, 138] width 237 height 34
click at [325, 137] on div "$30.01" at bounding box center [408, 138] width 237 height 34
click at [395, 166] on div "$30.01 4513 6500 2569 3643 07/28 433" at bounding box center [408, 196] width 275 height 189
click at [1166, 253] on div "You have no transactions yet" at bounding box center [1123, 246] width 646 height 34
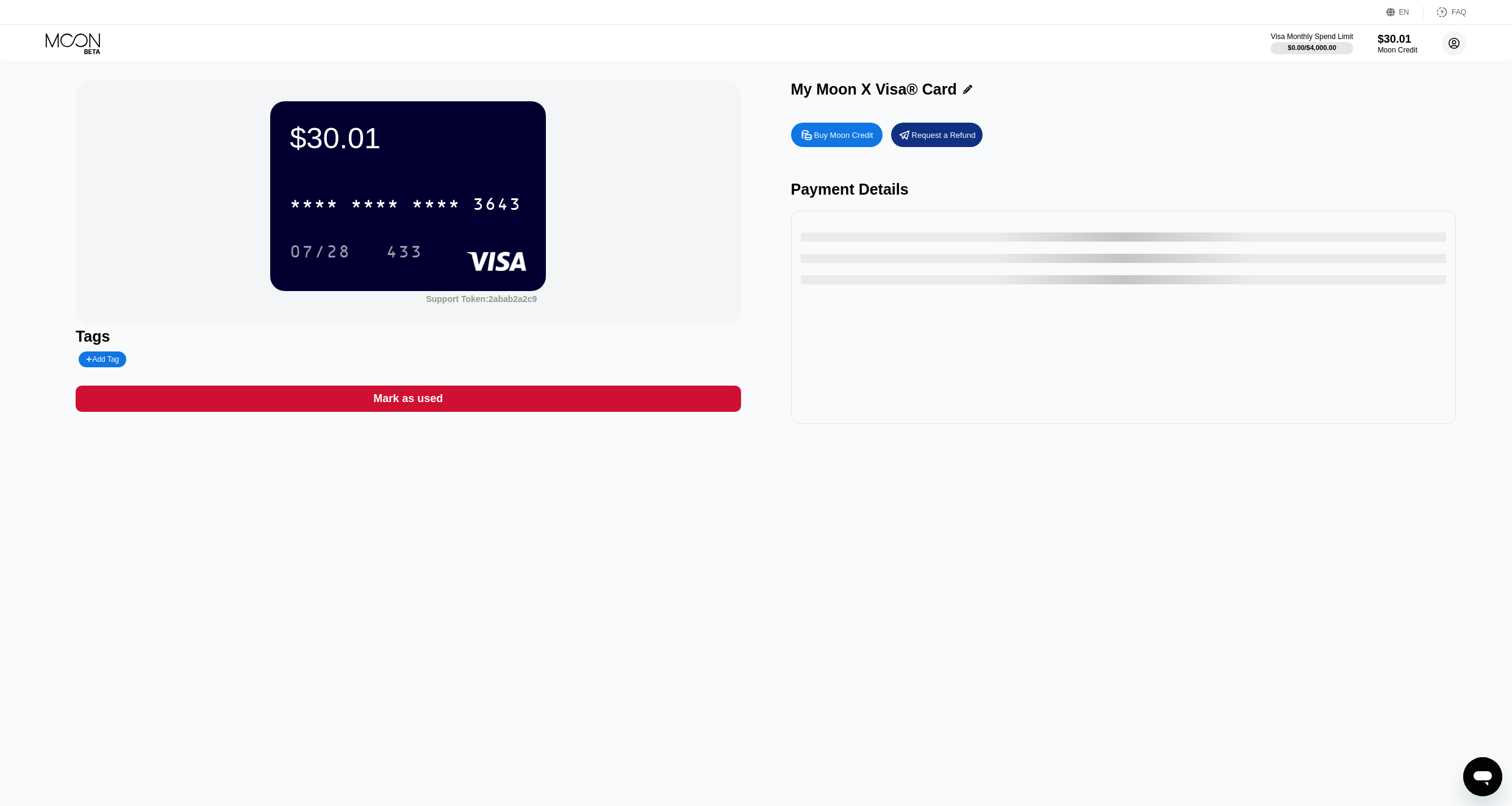
click at [1453, 49] on circle at bounding box center [1454, 43] width 24 height 25
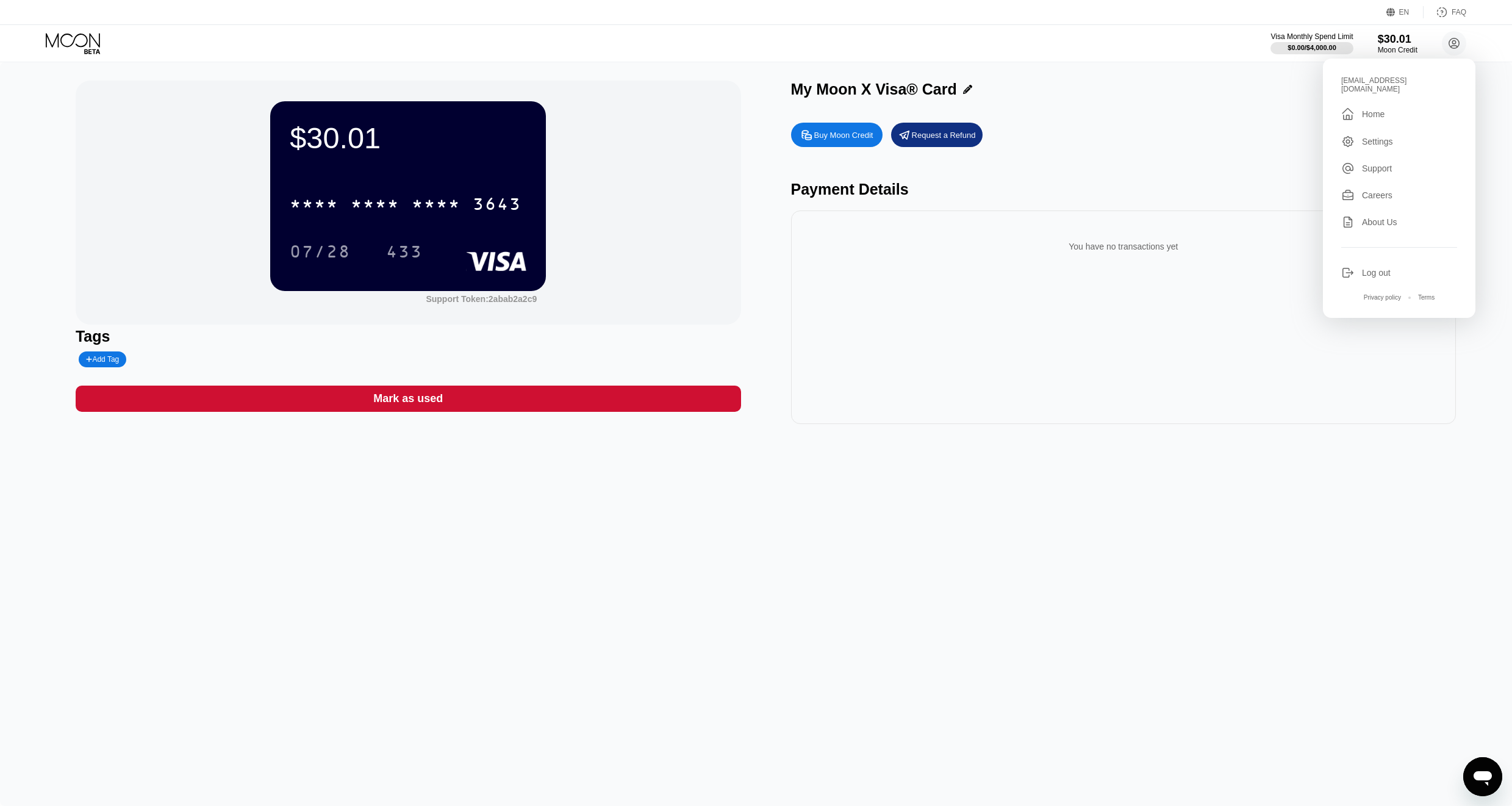
click at [1372, 109] on div "Home" at bounding box center [1373, 114] width 23 height 10
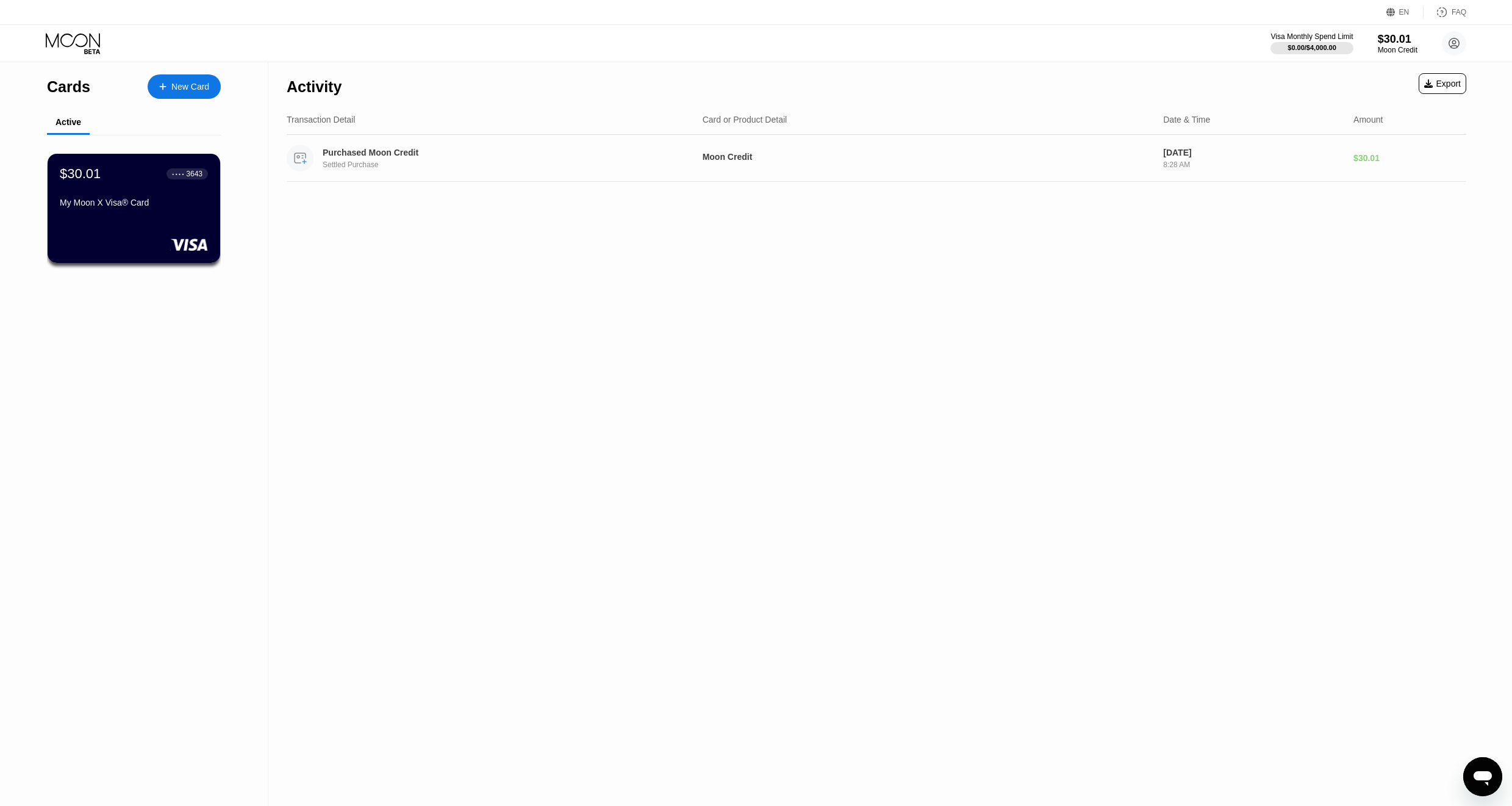
click at [389, 170] on div "Purchased Moon Credit Settled Purchase" at bounding box center [489, 158] width 406 height 27
click at [180, 212] on div "My Moon X Visa® Card" at bounding box center [133, 204] width 150 height 14
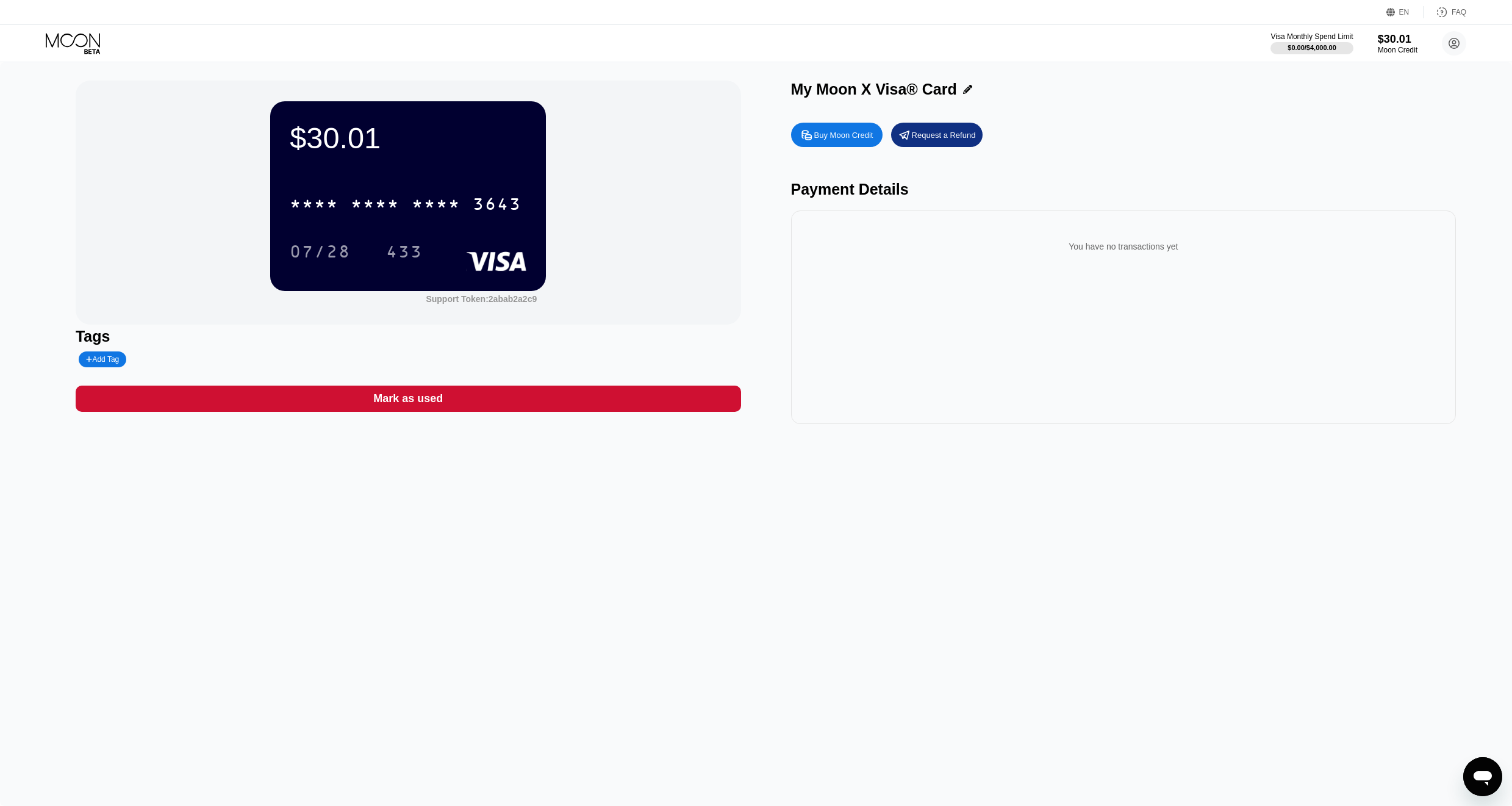
click at [1142, 250] on div "You have no transactions yet" at bounding box center [1123, 246] width 646 height 34
click at [1004, 280] on div "You have no transactions yet" at bounding box center [1123, 317] width 666 height 214
drag, startPoint x: 830, startPoint y: 208, endPoint x: 840, endPoint y: 195, distance: 16.4
click at [830, 207] on div "Buy Moon Credit Request a Refund Payment Details You have no transactions yet" at bounding box center [1123, 270] width 666 height 308
click at [872, 175] on div "Buy Moon Credit Request a Refund Payment Details You have no transactions yet" at bounding box center [1123, 270] width 666 height 308
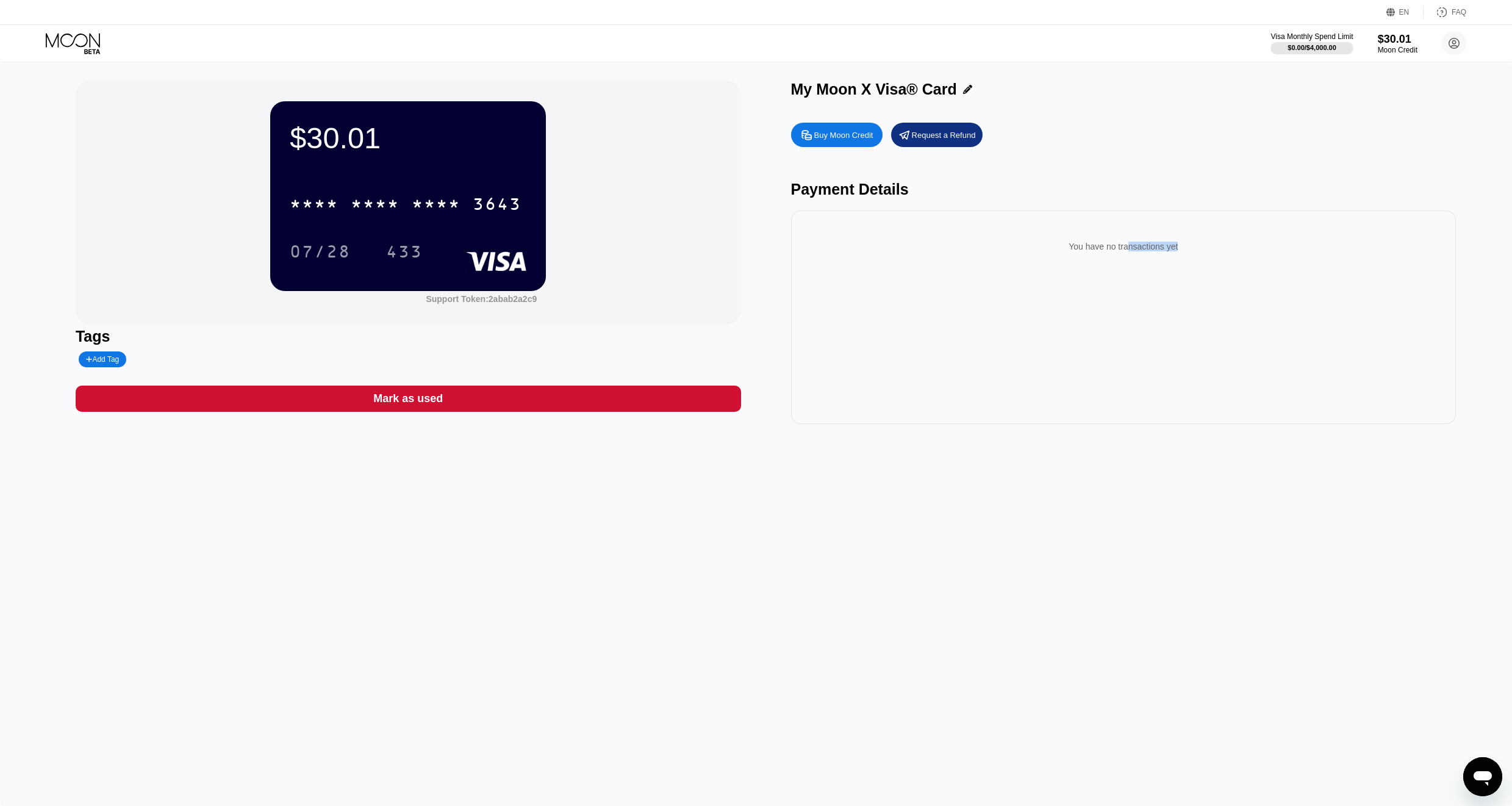
click at [1123, 251] on div "You have no transactions yet" at bounding box center [1123, 246] width 646 height 34
click at [1106, 250] on div "You have no transactions yet" at bounding box center [1123, 246] width 646 height 34
click at [504, 258] on rect at bounding box center [496, 260] width 60 height 19
click at [313, 248] on div "07/28" at bounding box center [320, 253] width 61 height 19
click at [387, 246] on div "433" at bounding box center [404, 253] width 36 height 19
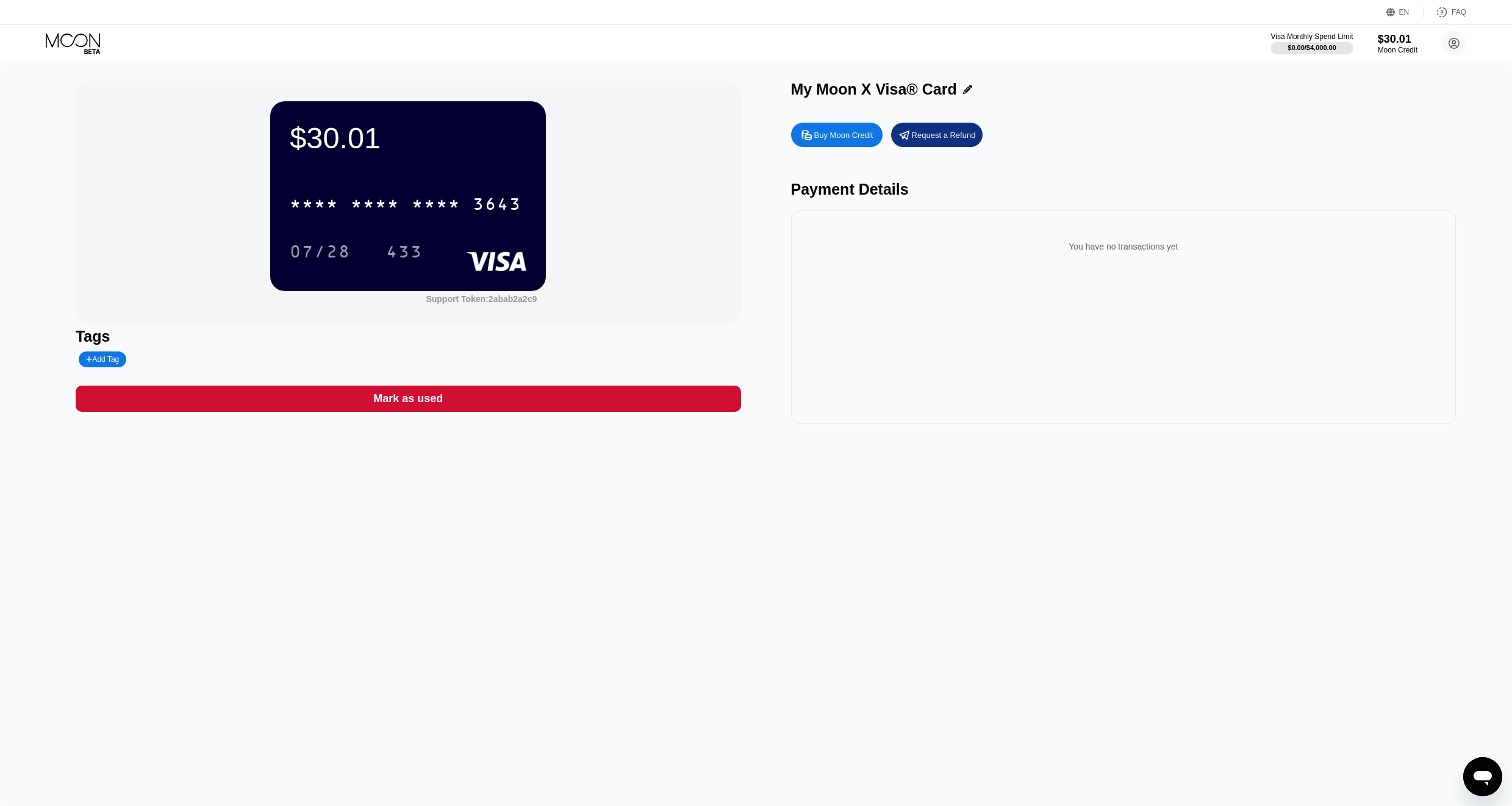
click at [109, 362] on div "Add Tag" at bounding box center [102, 359] width 33 height 8
click at [110, 359] on input "text" at bounding box center [133, 359] width 93 height 8
click at [67, 300] on div "$30.01 * * * * * * * * * * * * 3643 07/28 433 Support Token: 2abab2a2c9 Tags Ma…" at bounding box center [756, 434] width 1512 height 743
click at [204, 357] on icon at bounding box center [201, 359] width 8 height 8
click at [449, 346] on div "Tags Add Tag" at bounding box center [409, 347] width 666 height 40
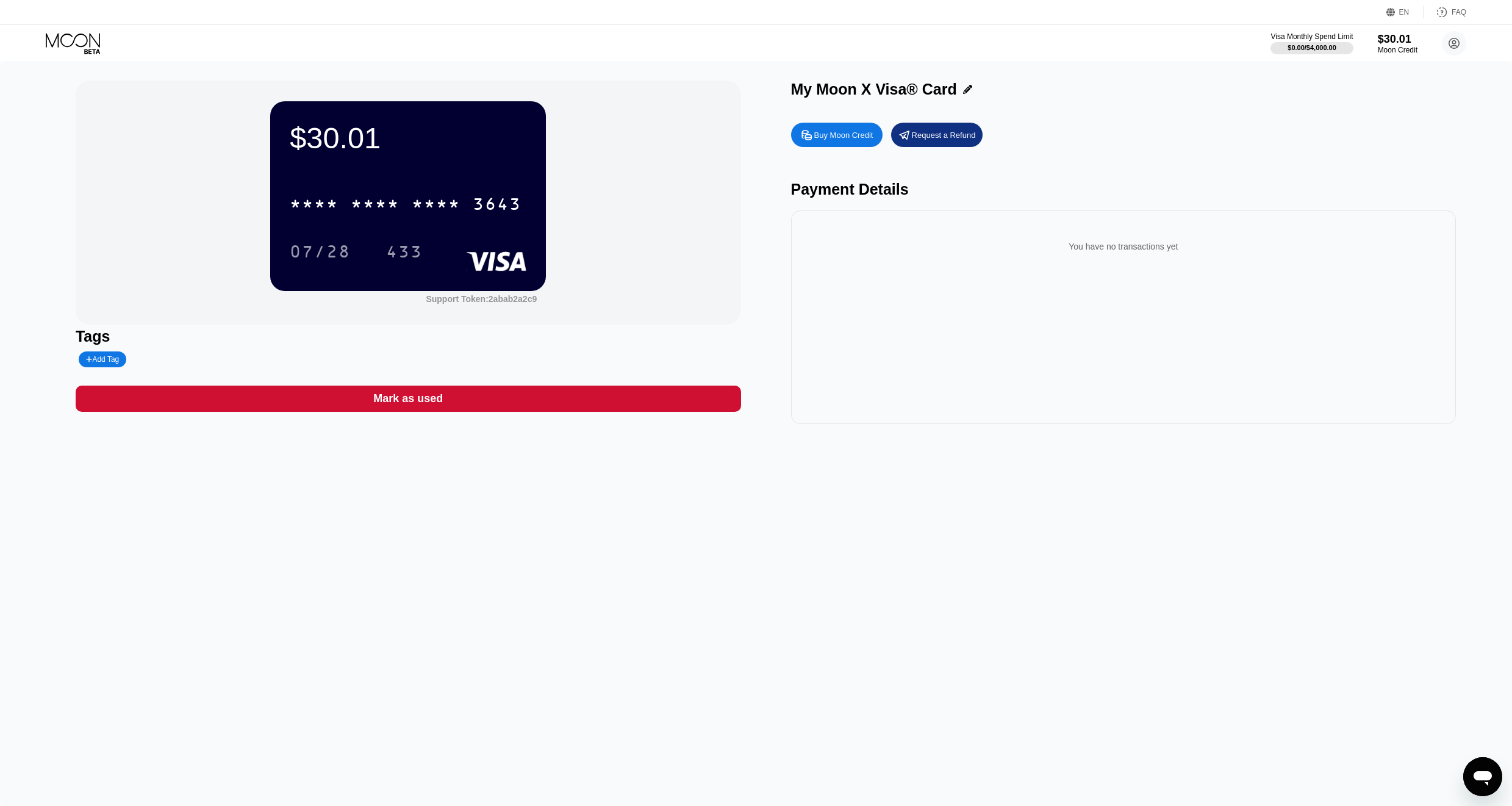
click at [881, 172] on div "Buy Moon Credit Request a Refund Payment Details You have no transactions yet" at bounding box center [1123, 270] width 666 height 308
click at [966, 89] on icon at bounding box center [967, 89] width 9 height 9
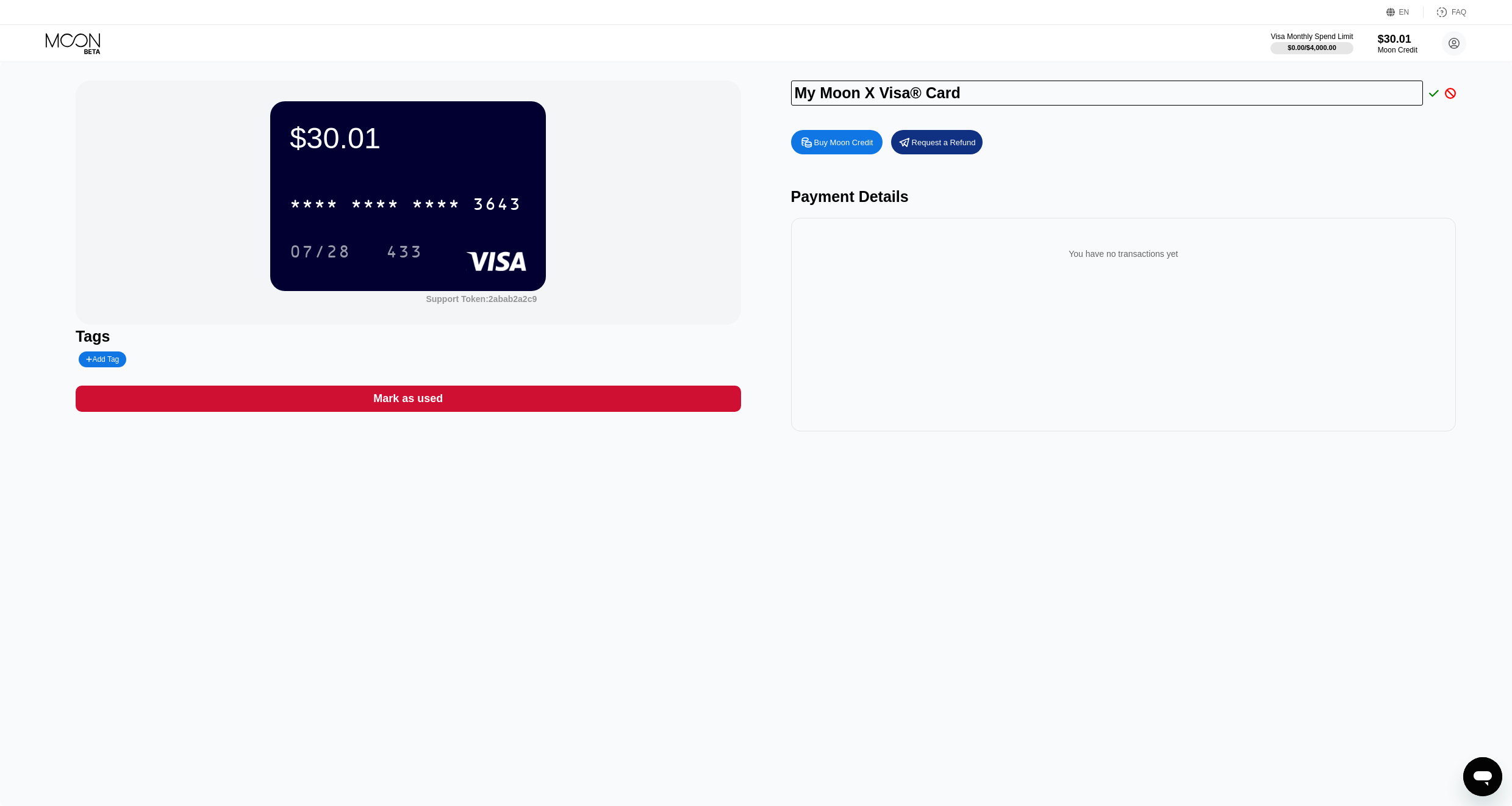
drag, startPoint x: 985, startPoint y: 94, endPoint x: 673, endPoint y: 84, distance: 312.2
click at [673, 84] on div "$30.01 * * * * * * * * * * * * 3643 07/28 433 Support Token: 2abab2a2c9 Tags Ad…" at bounding box center [756, 255] width 1361 height 351
click at [990, 90] on input "My Moon X Visa® Card" at bounding box center [1107, 93] width 633 height 25
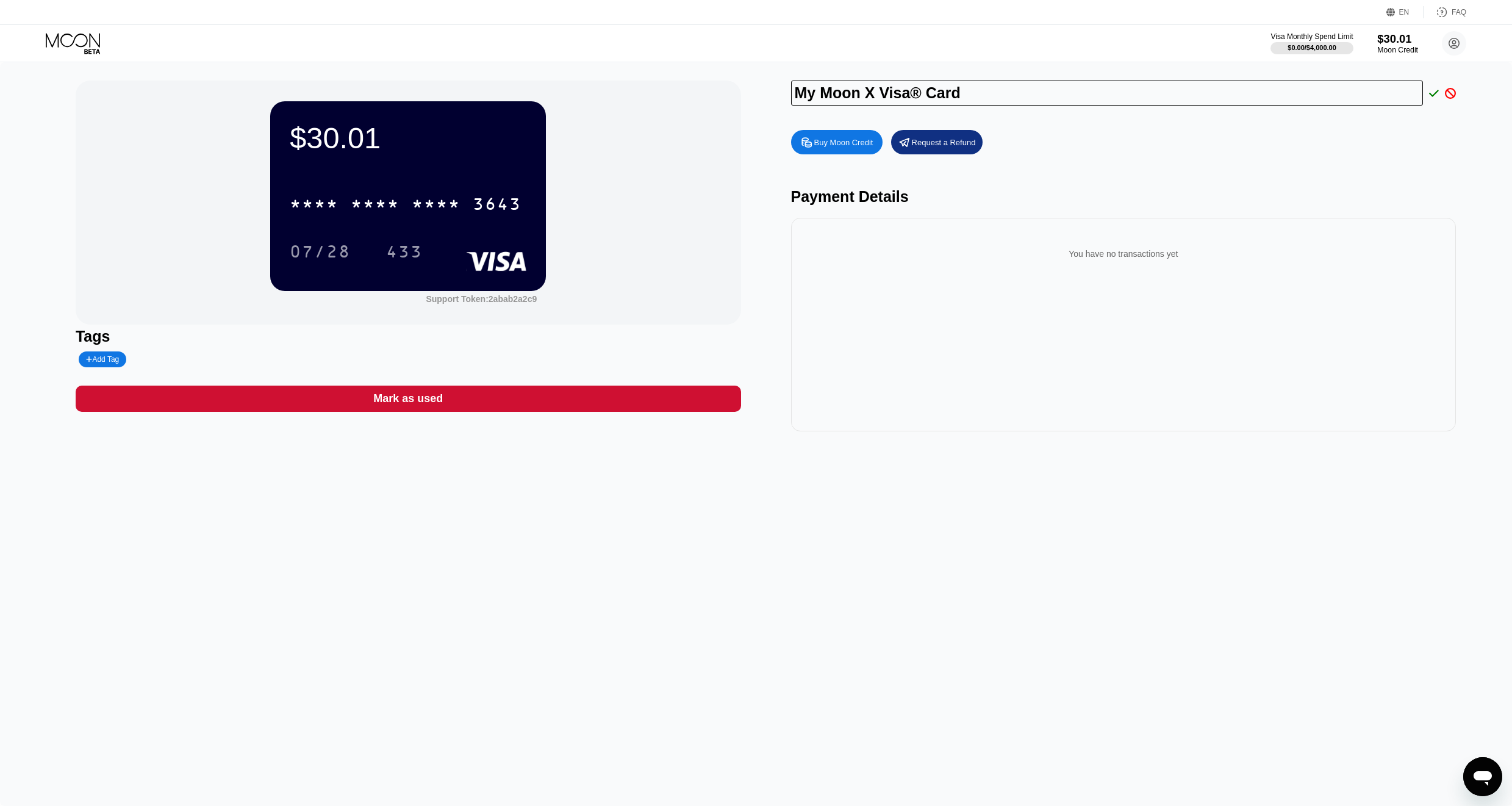
click at [1390, 50] on div "Moon Credit" at bounding box center [1397, 50] width 41 height 8
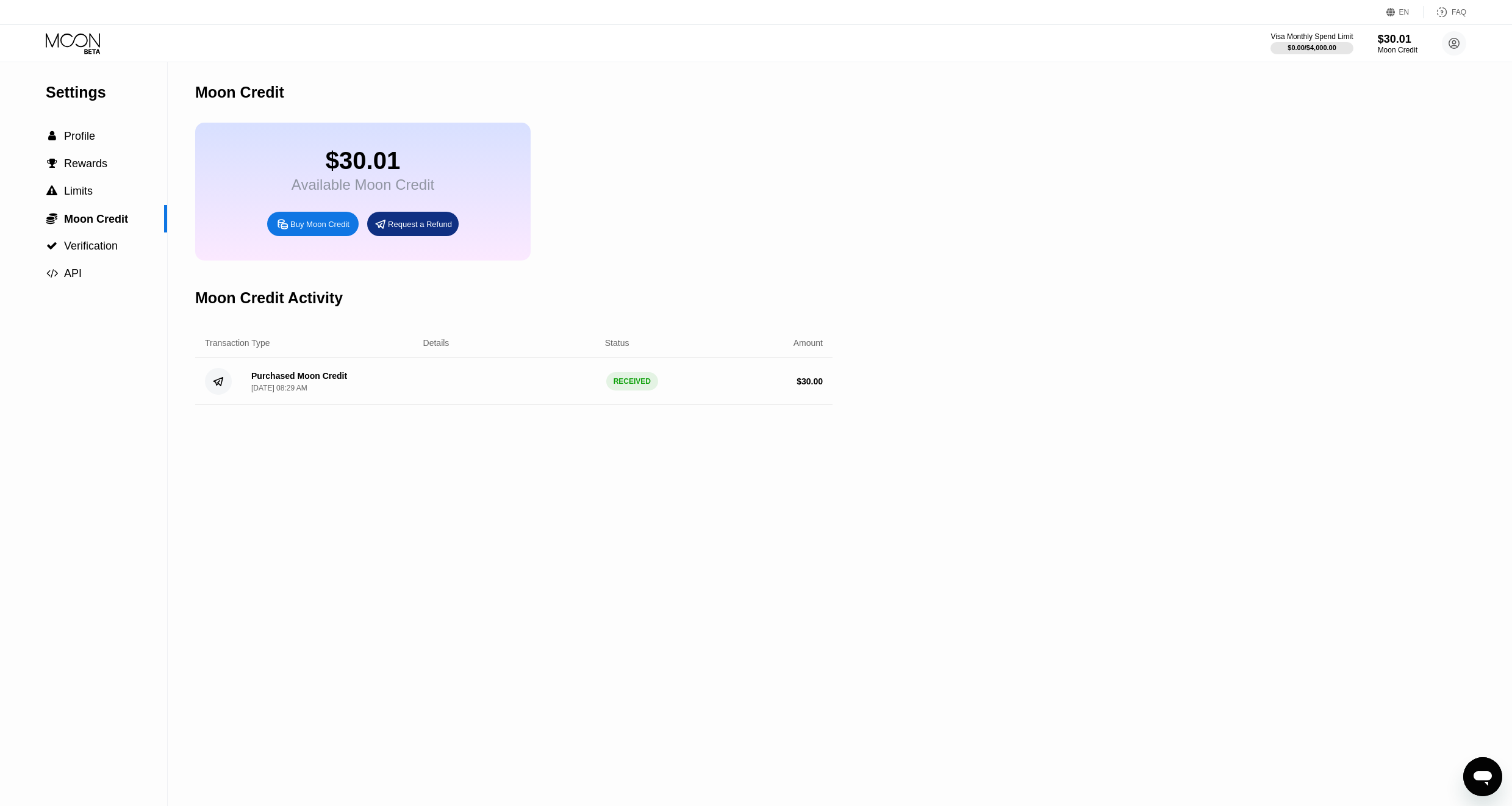
click at [313, 374] on div "Purchased Moon Credit" at bounding box center [298, 376] width 95 height 10
click at [310, 374] on div "Purchased Moon Credit" at bounding box center [298, 376] width 95 height 10
click at [220, 379] on circle at bounding box center [219, 381] width 27 height 27
click at [81, 140] on span "Profile" at bounding box center [79, 136] width 31 height 12
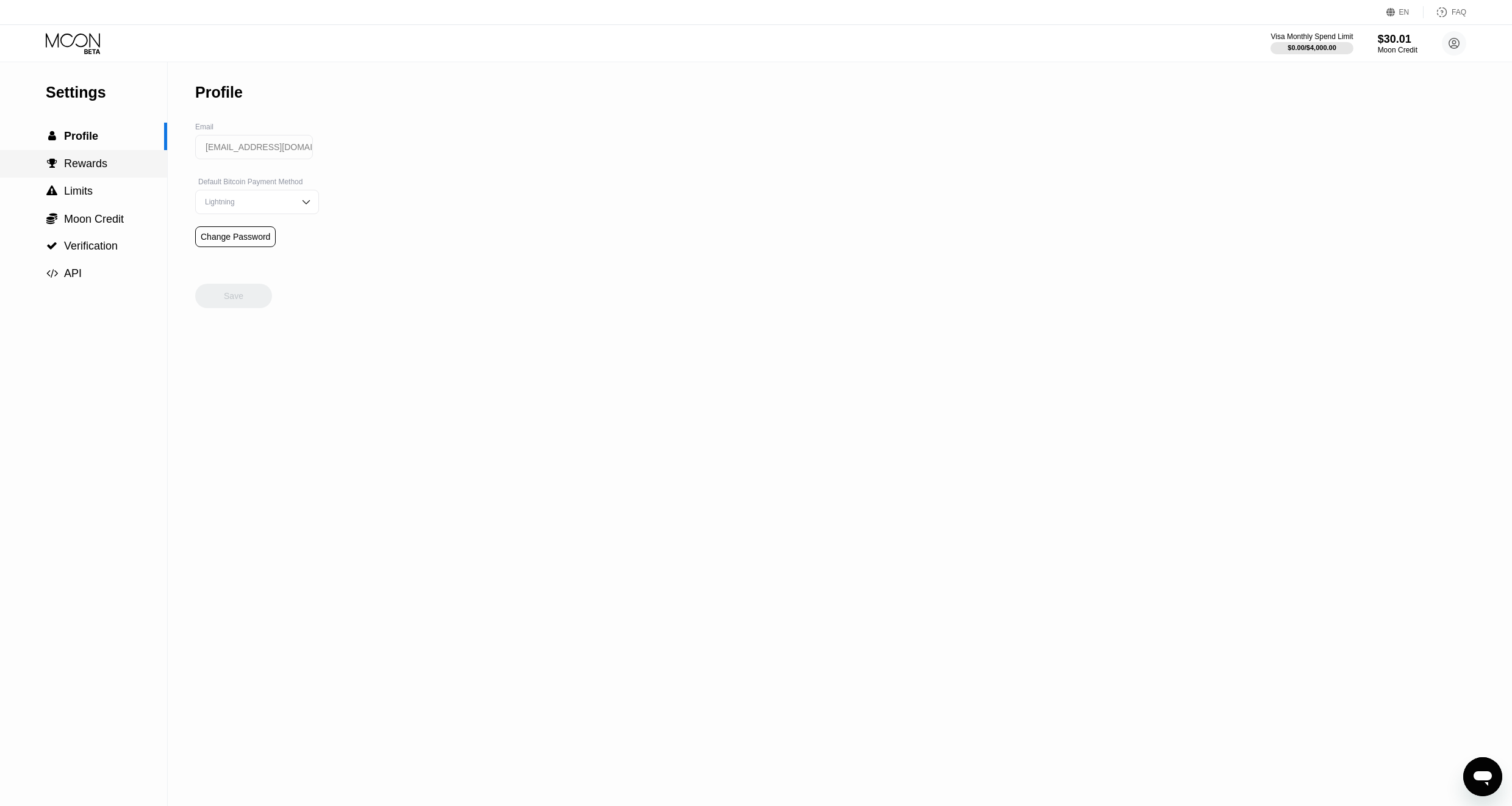
click at [93, 155] on div " Rewards" at bounding box center [84, 164] width 167 height 27
click at [103, 196] on div " Limits" at bounding box center [84, 191] width 167 height 13
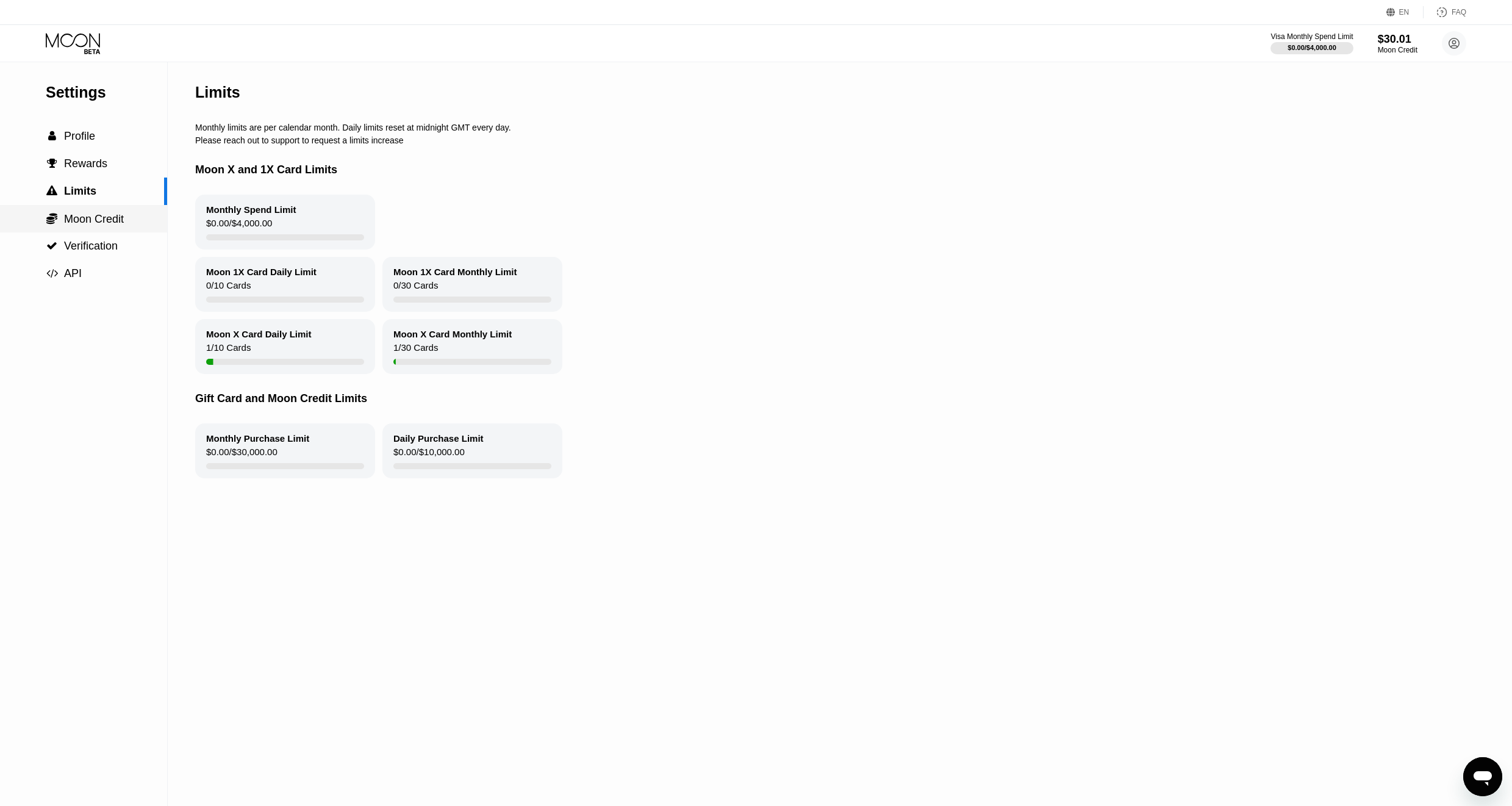
click at [108, 213] on span "Moon Credit" at bounding box center [94, 219] width 60 height 12
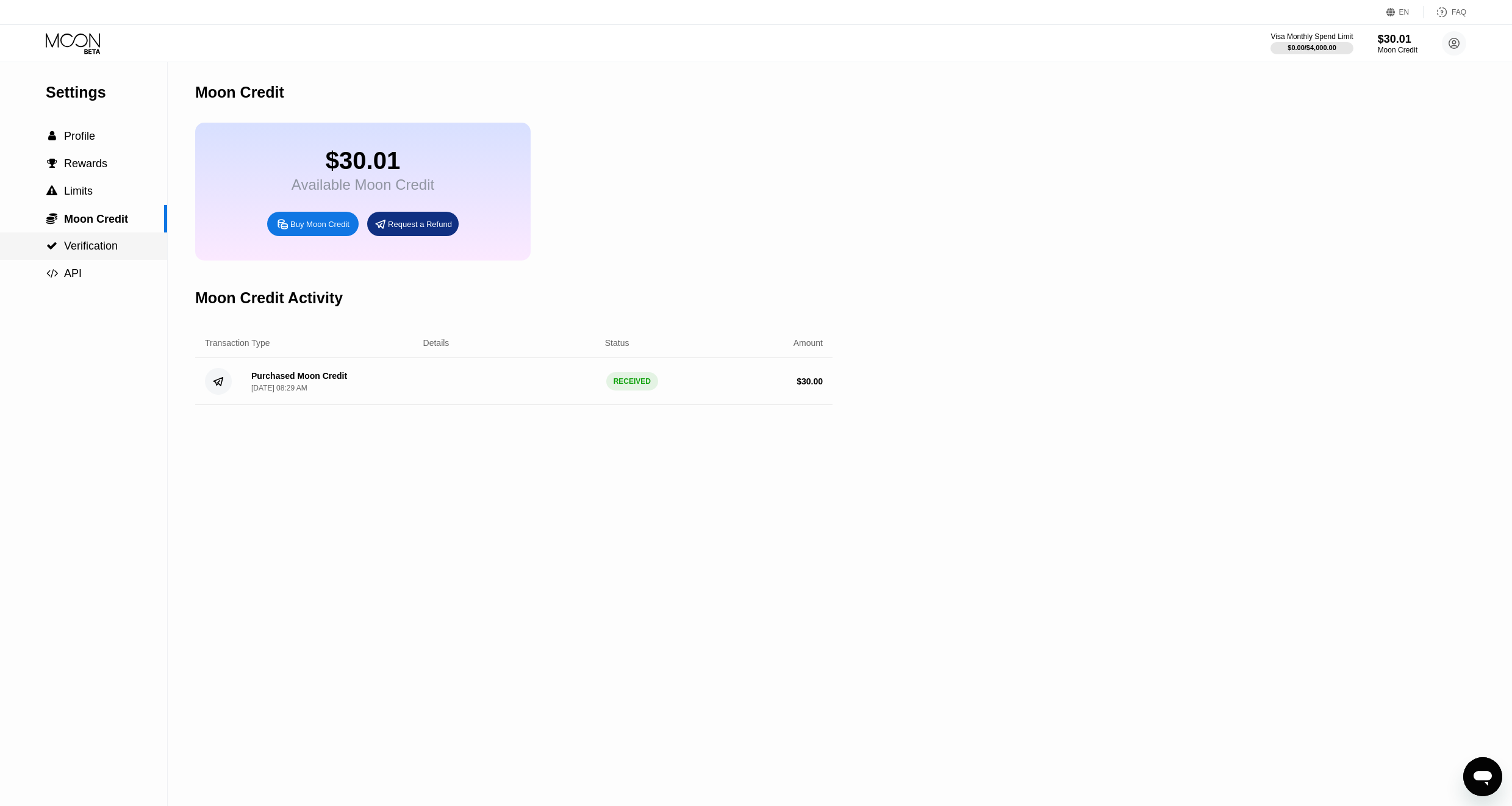
click at [107, 242] on span "Verification" at bounding box center [91, 246] width 54 height 12
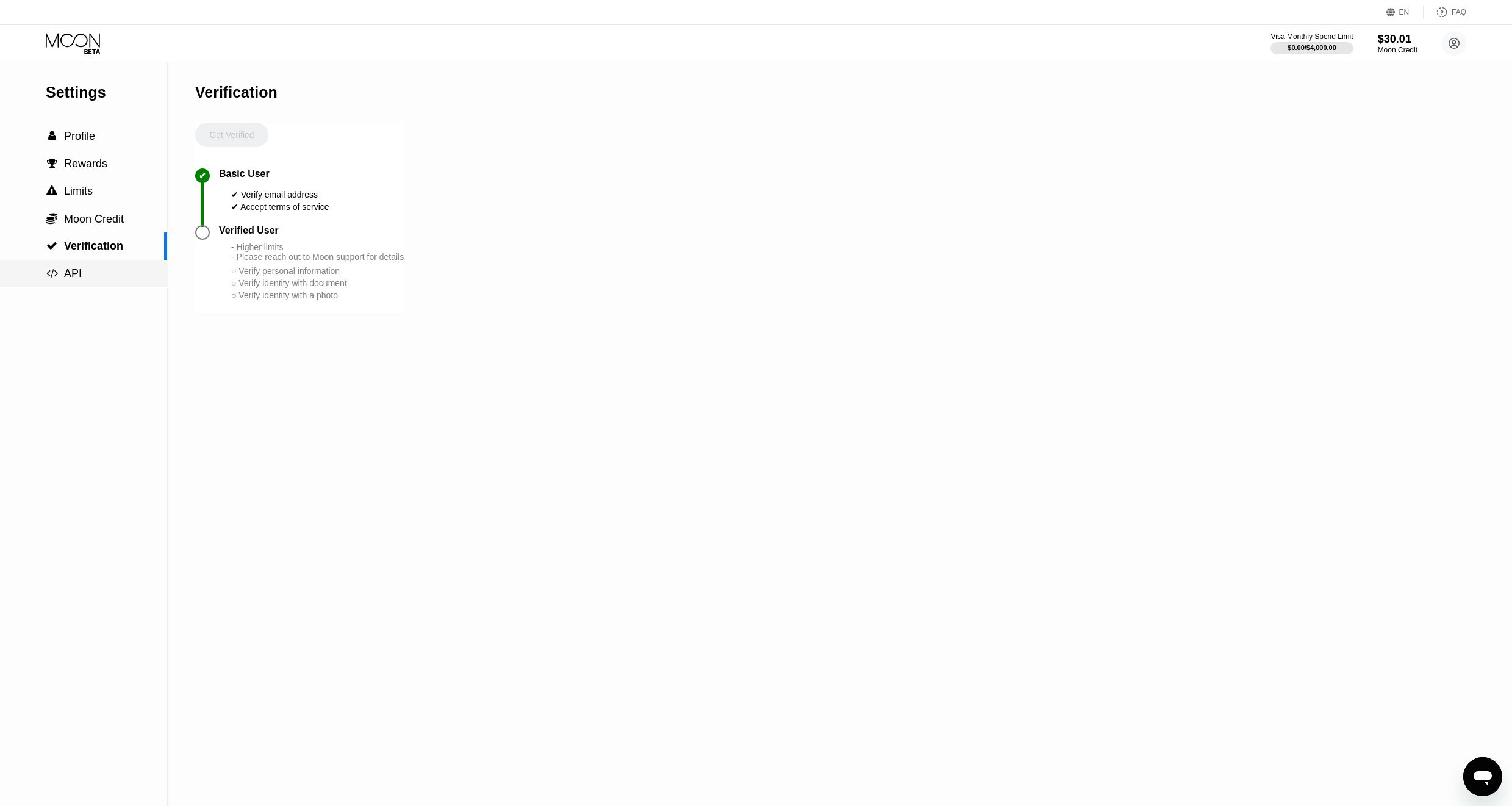
click at [71, 276] on span "API" at bounding box center [73, 273] width 18 height 12
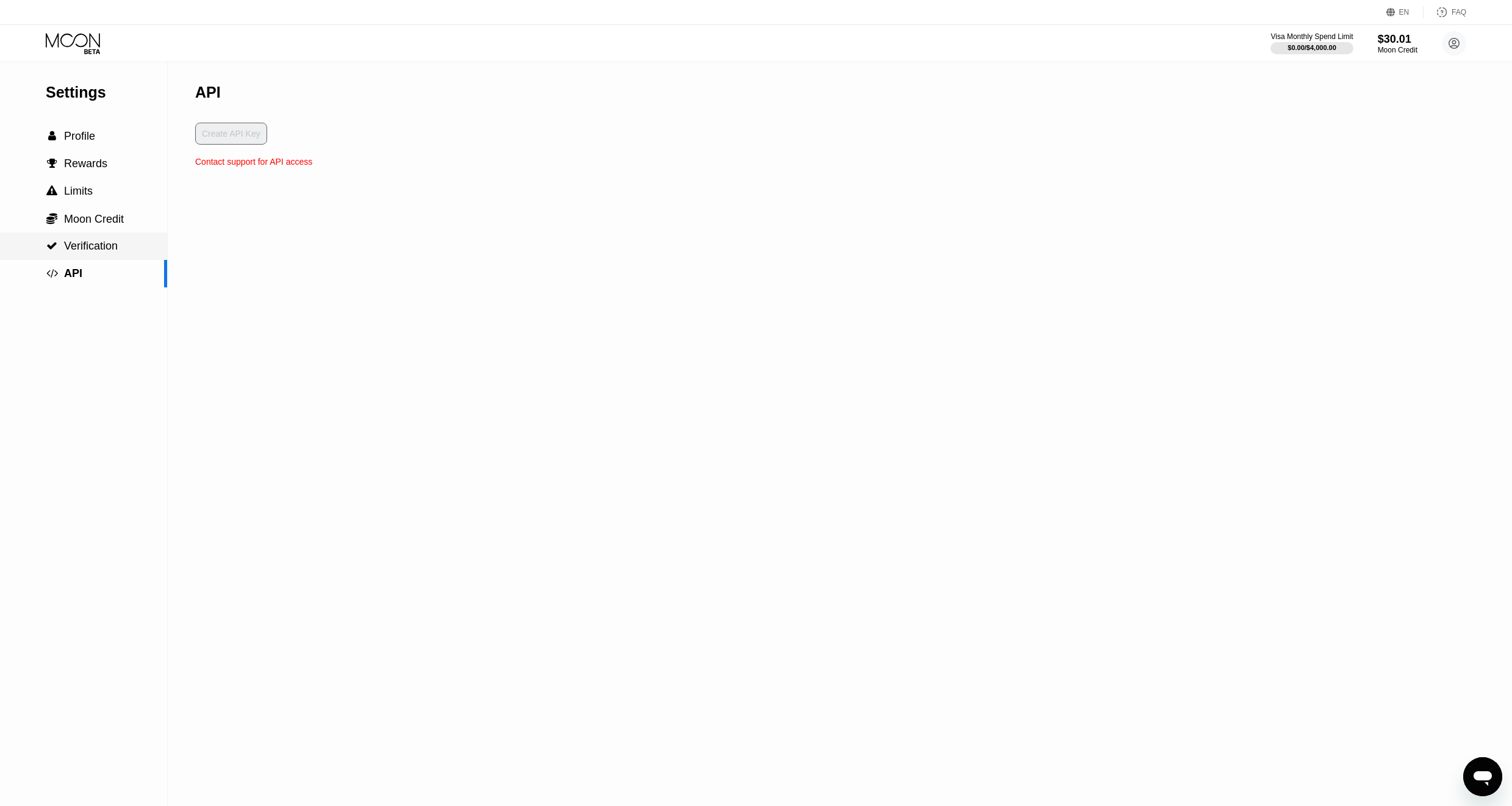
click at [80, 256] on div " Verification" at bounding box center [84, 246] width 167 height 27
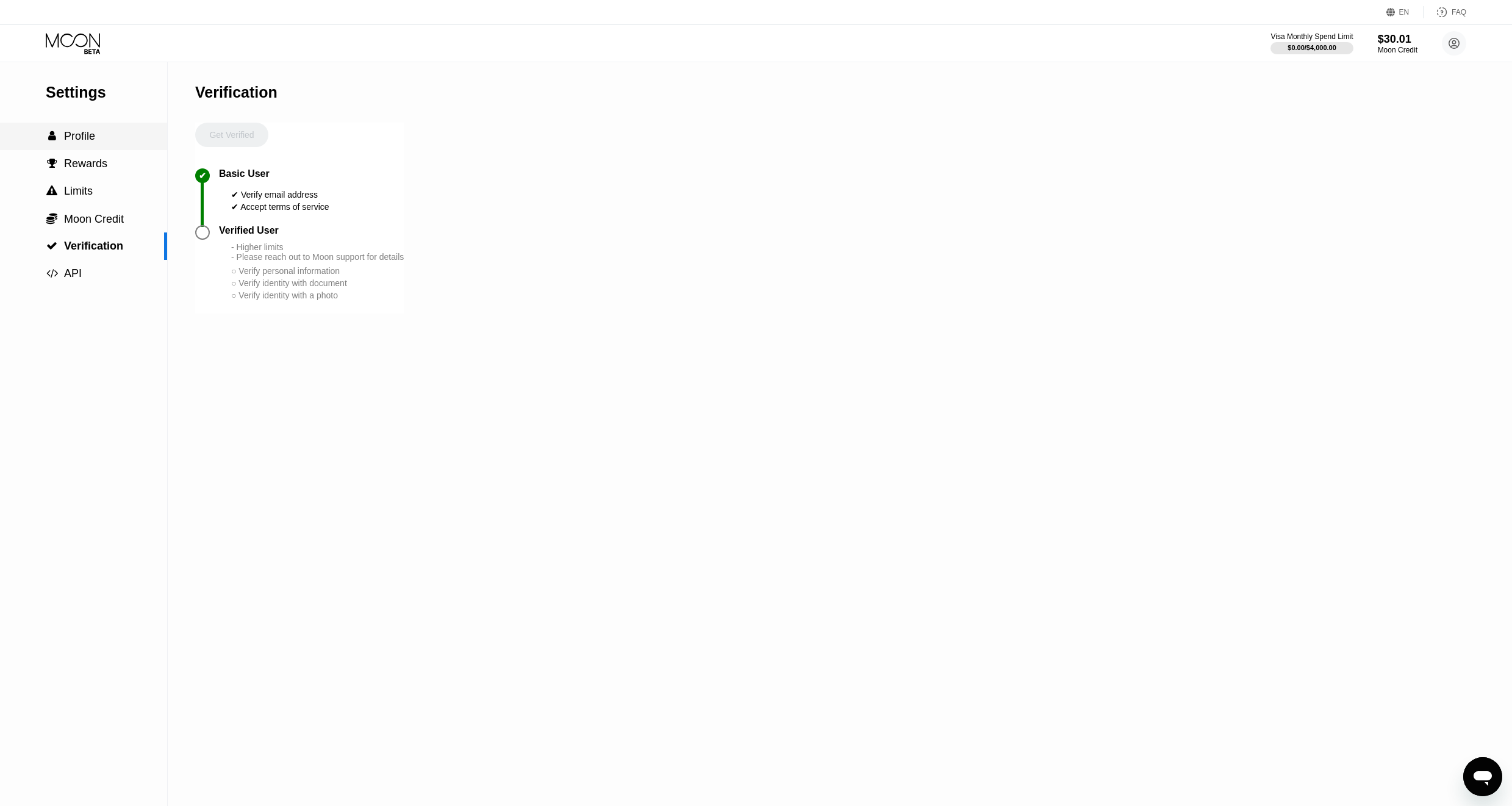
click at [87, 139] on span "Profile" at bounding box center [79, 136] width 31 height 12
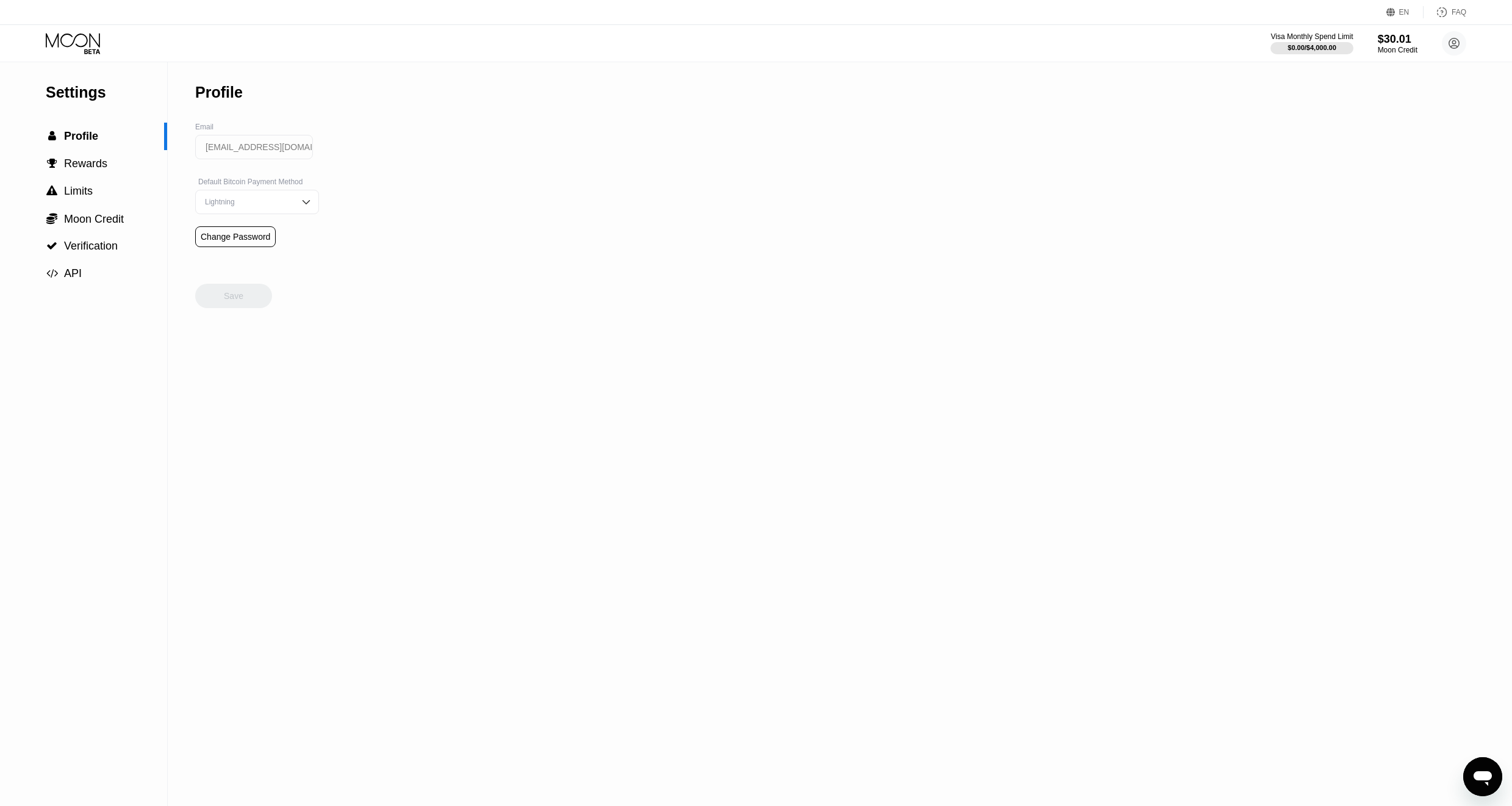
click at [73, 36] on icon at bounding box center [73, 43] width 57 height 21
